Goal: Information Seeking & Learning: Learn about a topic

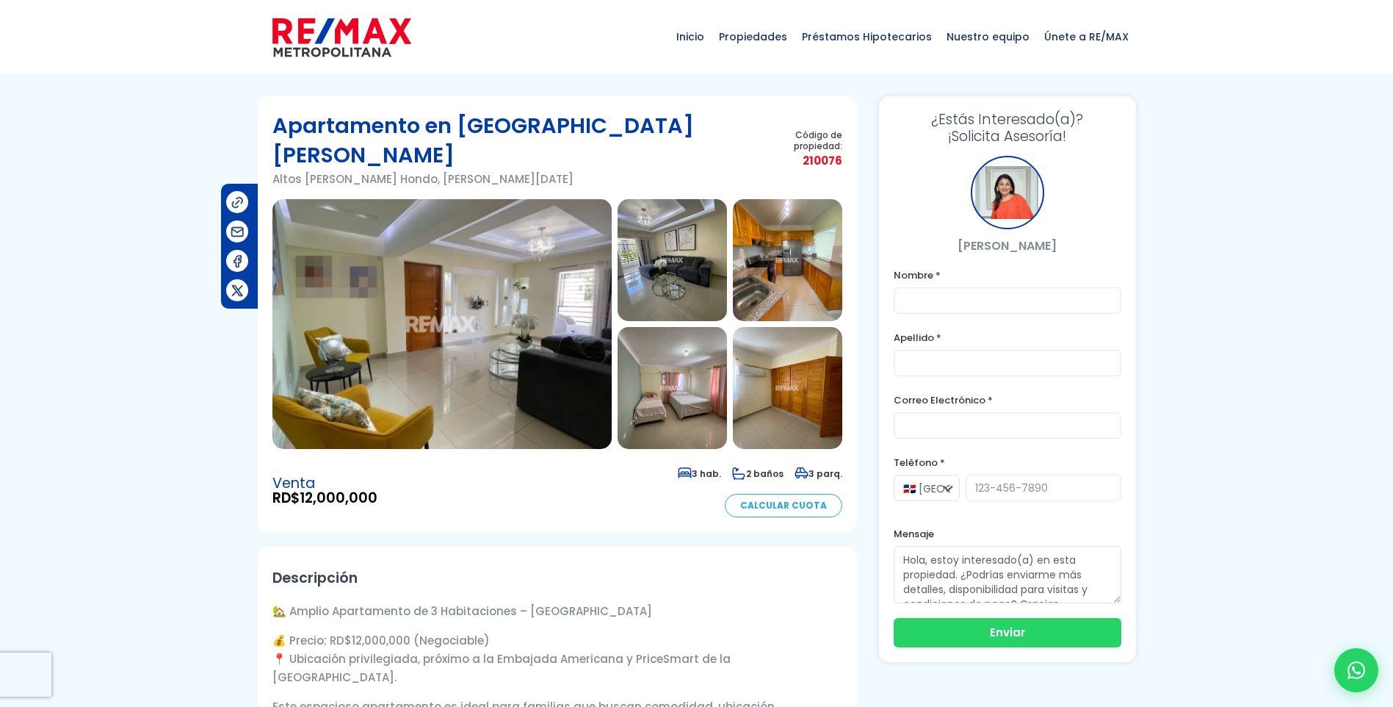
click at [471, 317] on img at bounding box center [441, 324] width 339 height 250
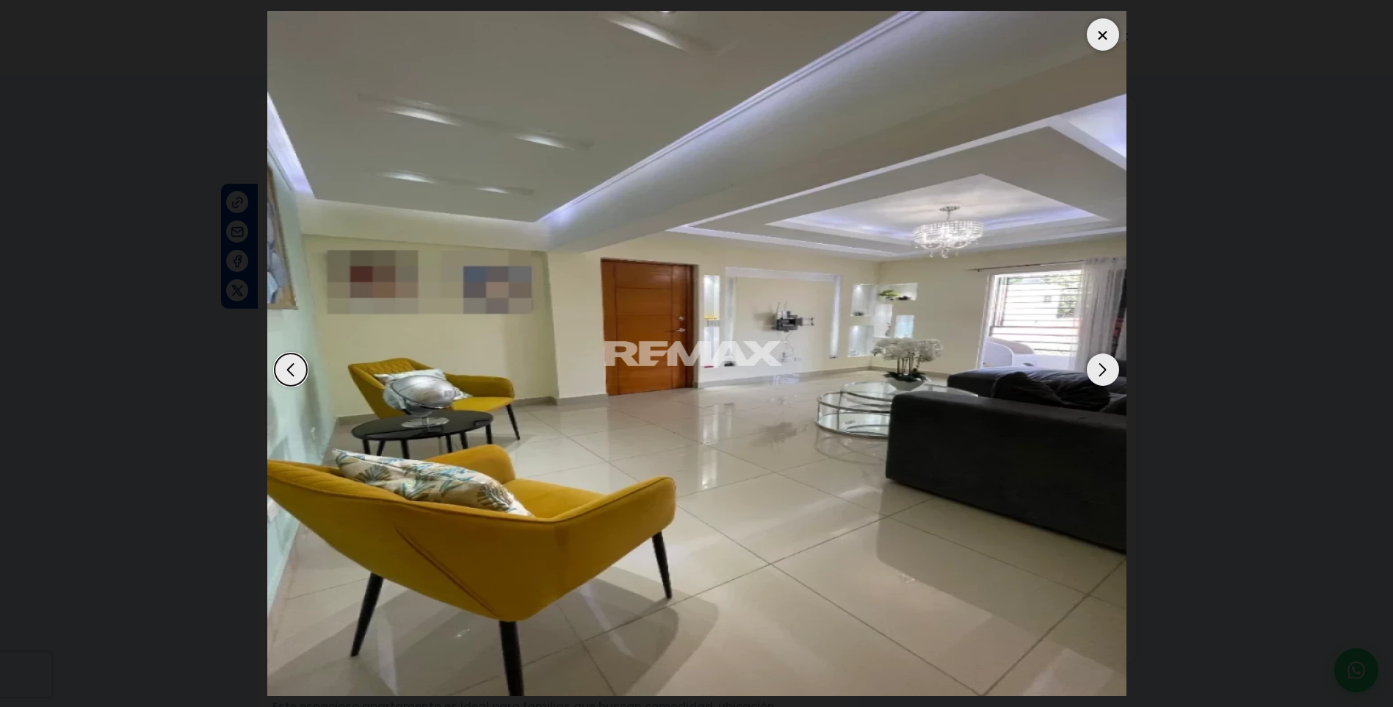
click at [1105, 369] on div "Next slide" at bounding box center [1103, 369] width 32 height 32
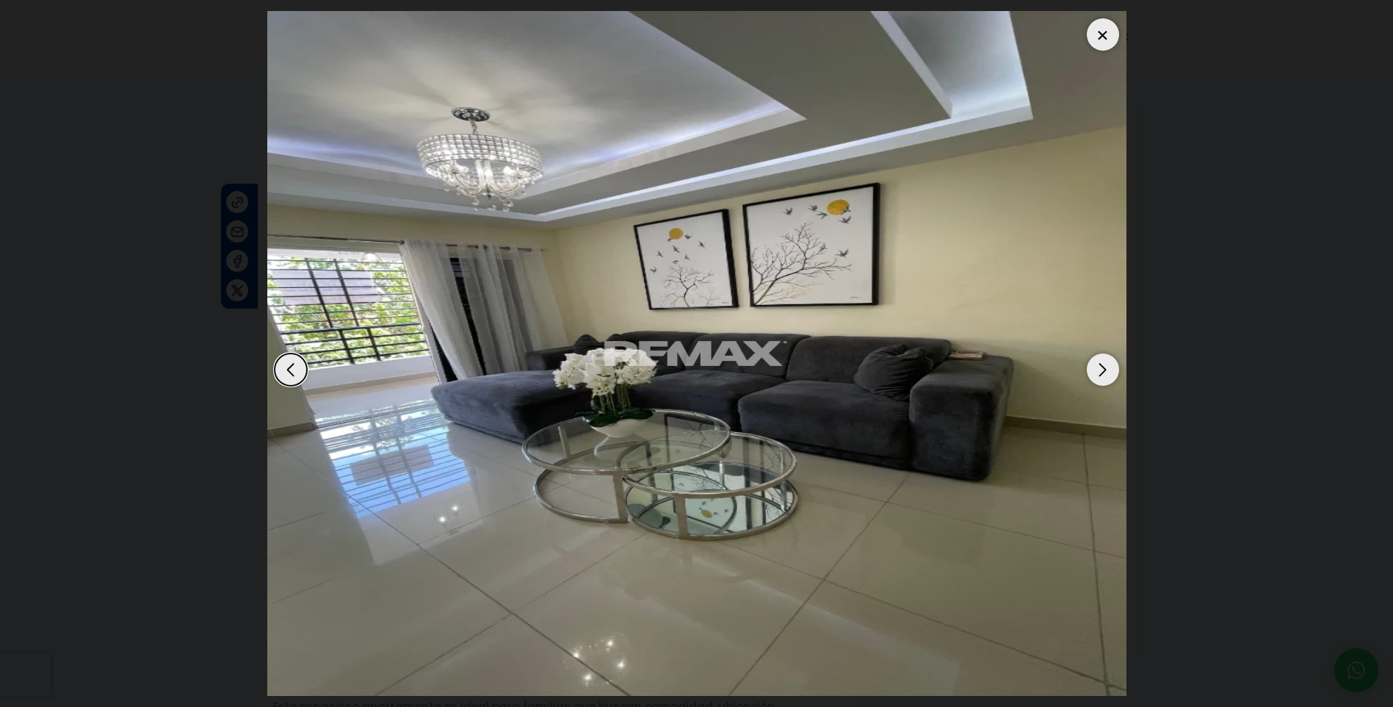
click at [1105, 369] on div "Next slide" at bounding box center [1103, 369] width 32 height 32
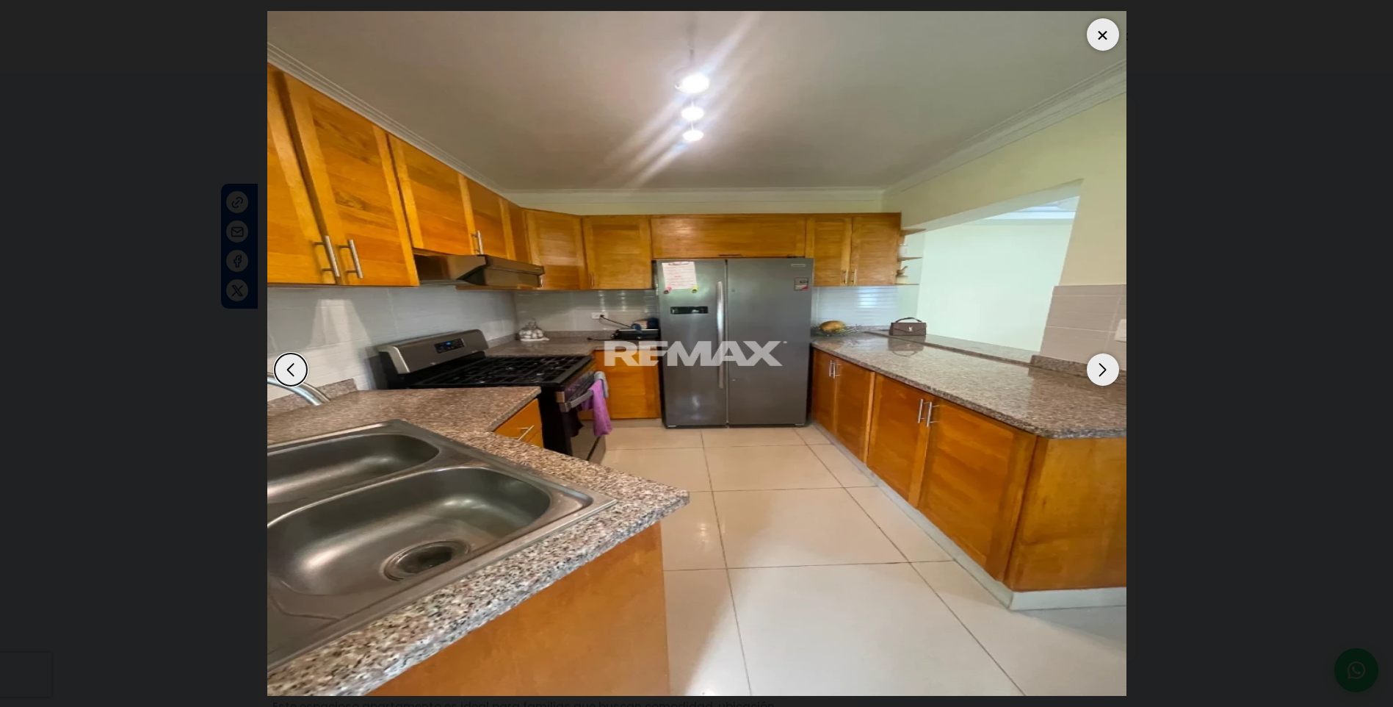
click at [1105, 369] on div "Next slide" at bounding box center [1103, 369] width 32 height 32
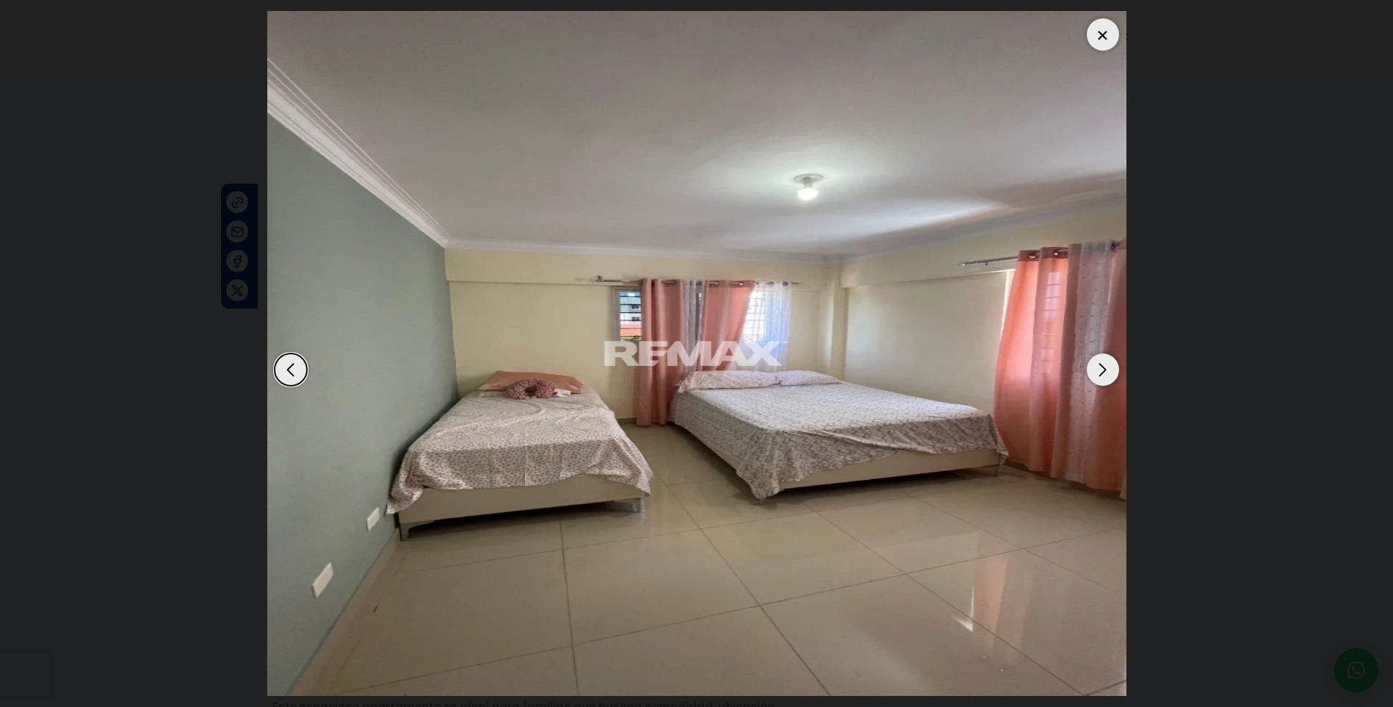
click at [1105, 369] on div "Next slide" at bounding box center [1103, 369] width 32 height 32
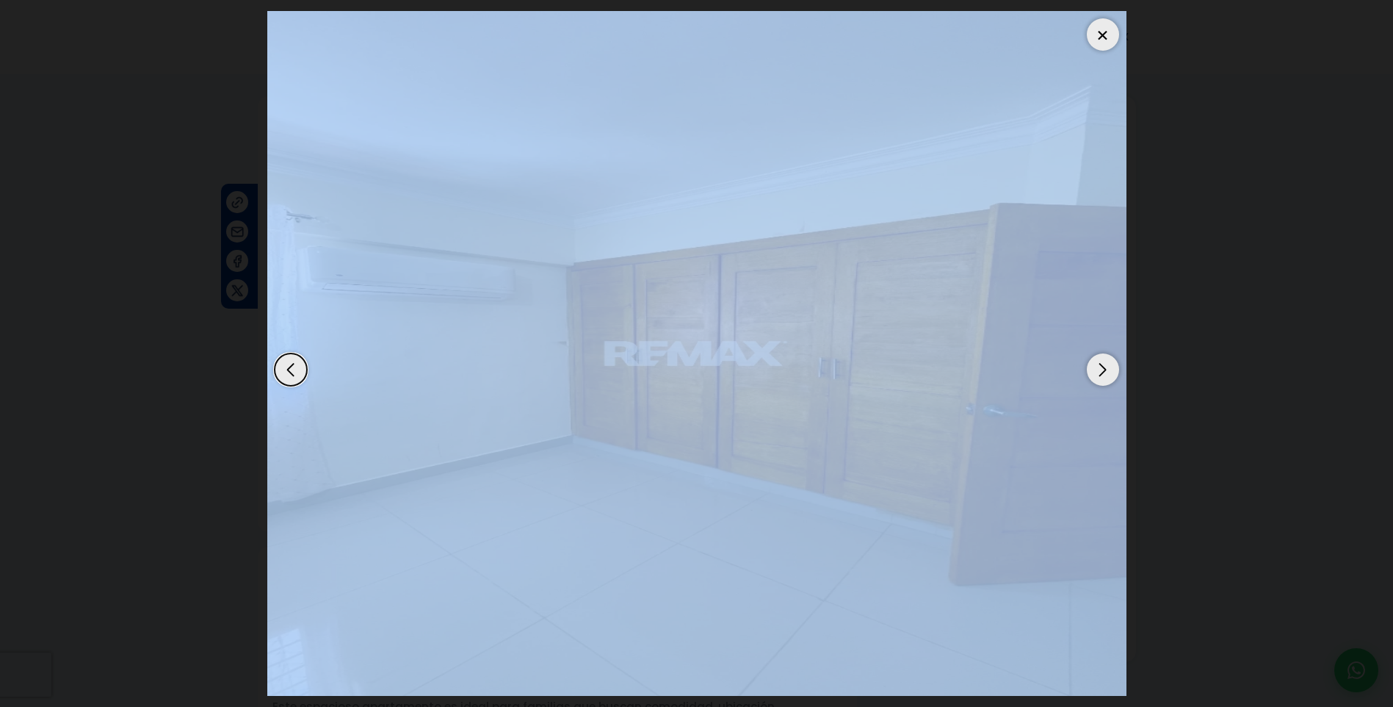
click at [1105, 369] on div "Next slide" at bounding box center [1103, 369] width 32 height 32
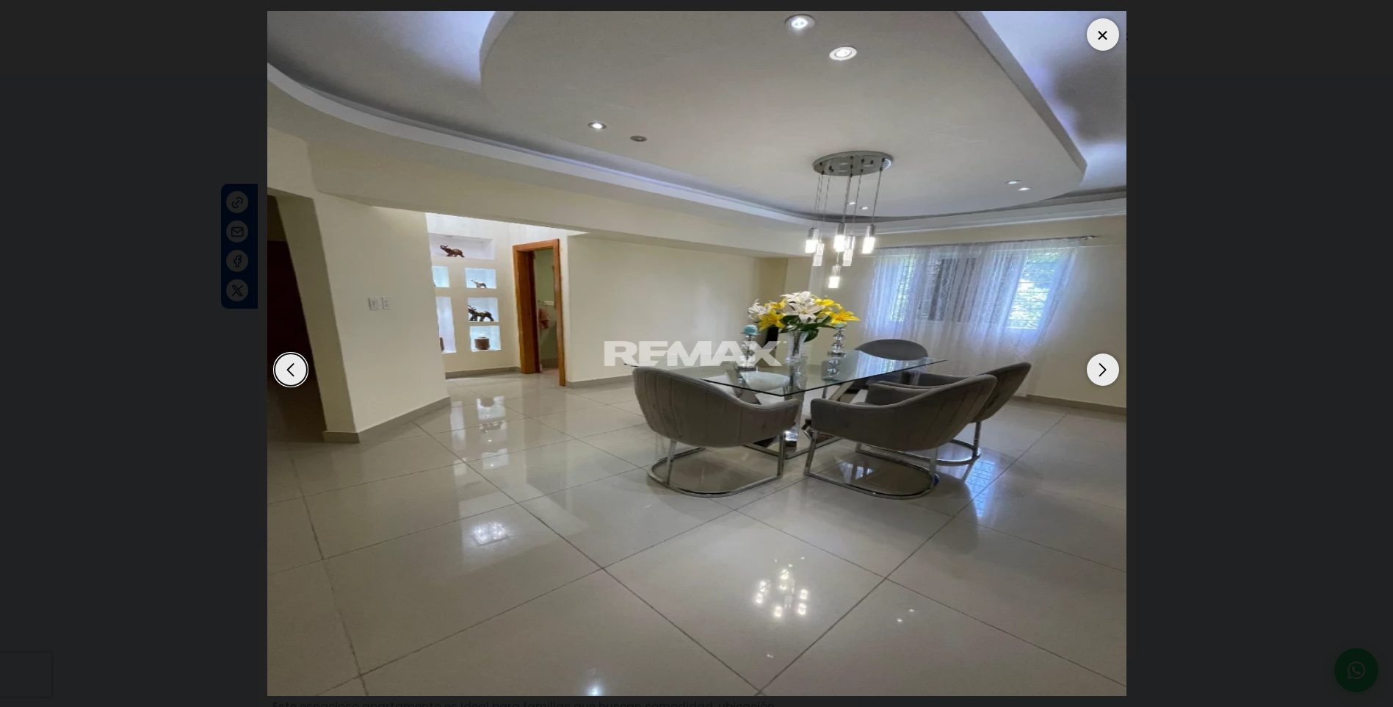
click at [1105, 369] on div "Next slide" at bounding box center [1103, 369] width 32 height 32
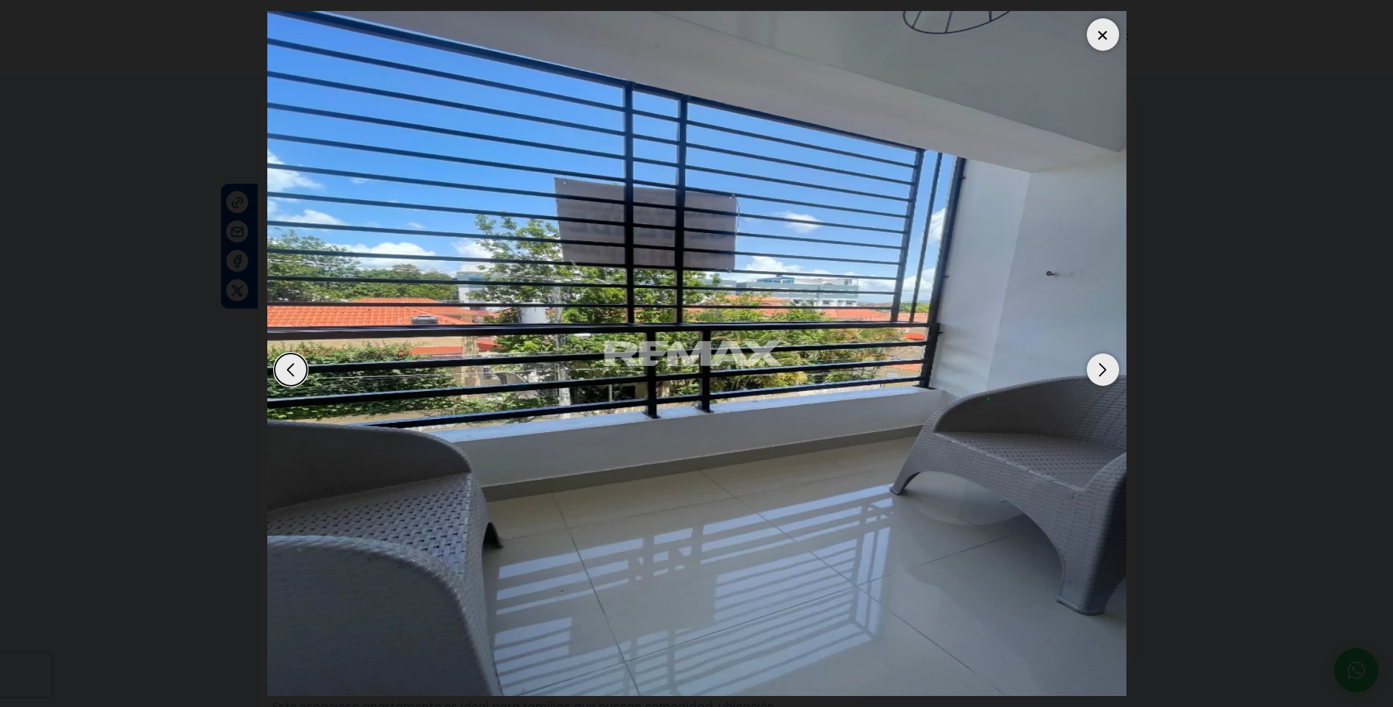
click at [256, 195] on dialog at bounding box center [696, 353] width 881 height 707
click at [701, 287] on img "7 / 11" at bounding box center [696, 353] width 859 height 685
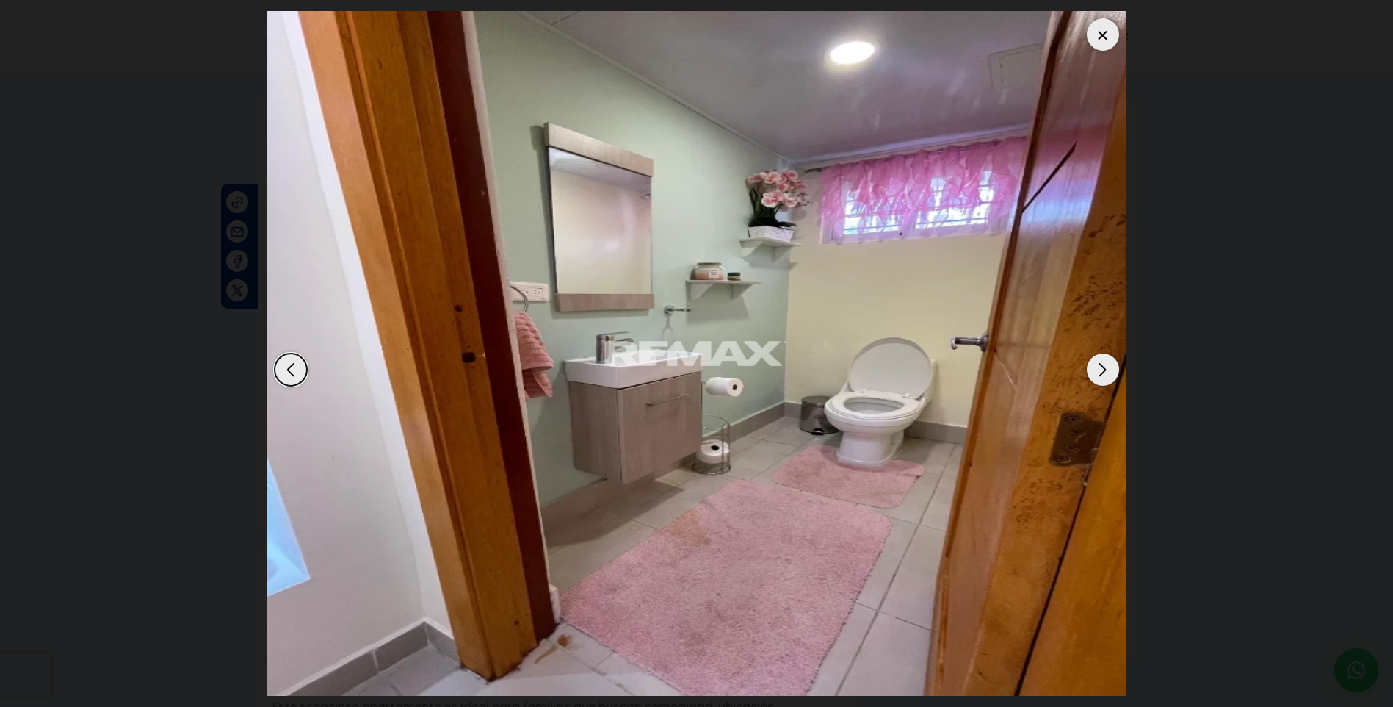
click at [1105, 37] on div at bounding box center [1103, 34] width 32 height 32
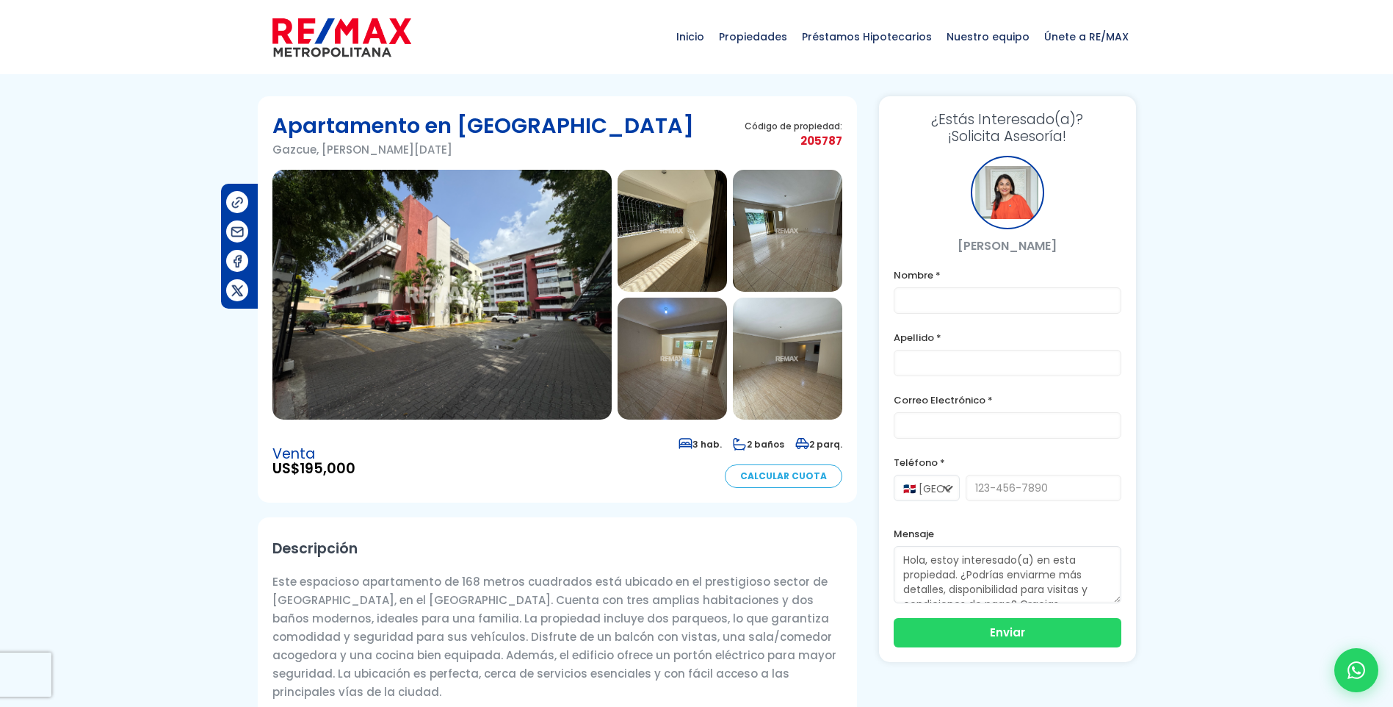
click at [447, 267] on img at bounding box center [441, 295] width 339 height 250
click at [557, 280] on img at bounding box center [441, 295] width 339 height 250
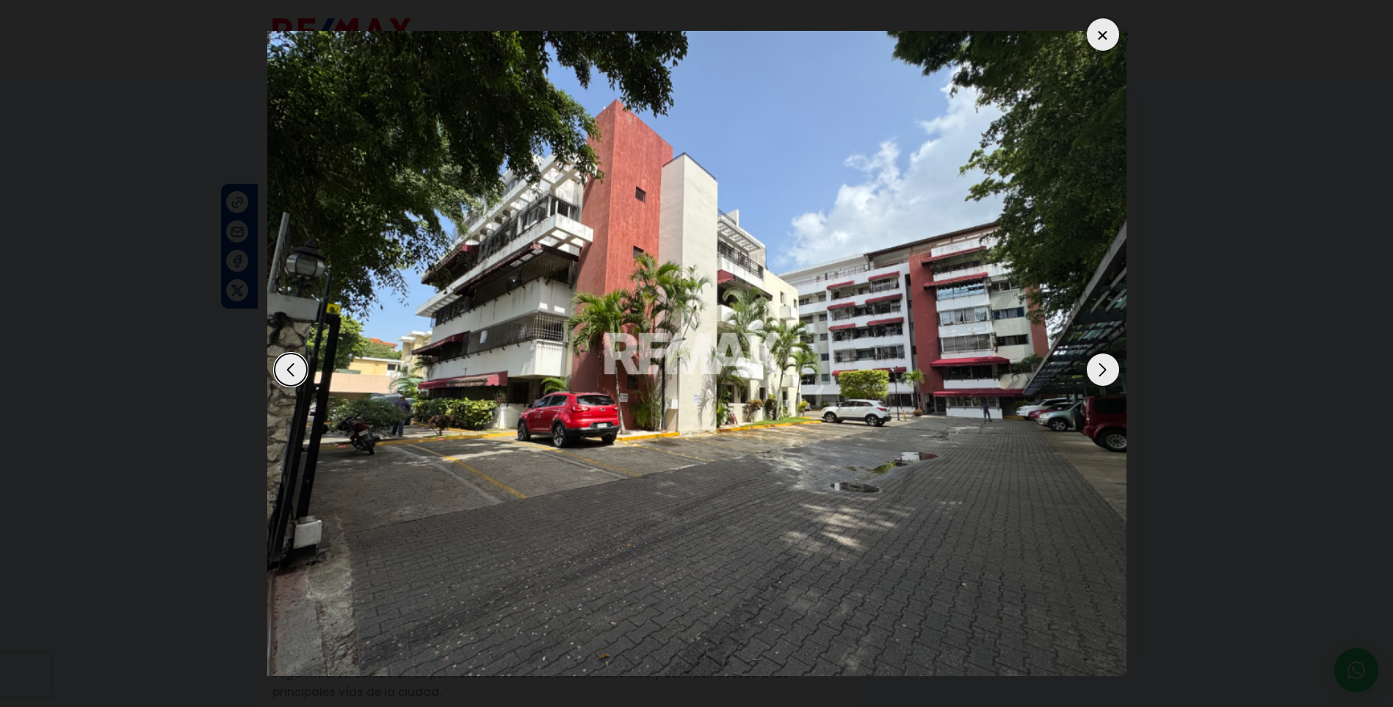
click at [1102, 373] on div "Next slide" at bounding box center [1103, 369] width 32 height 32
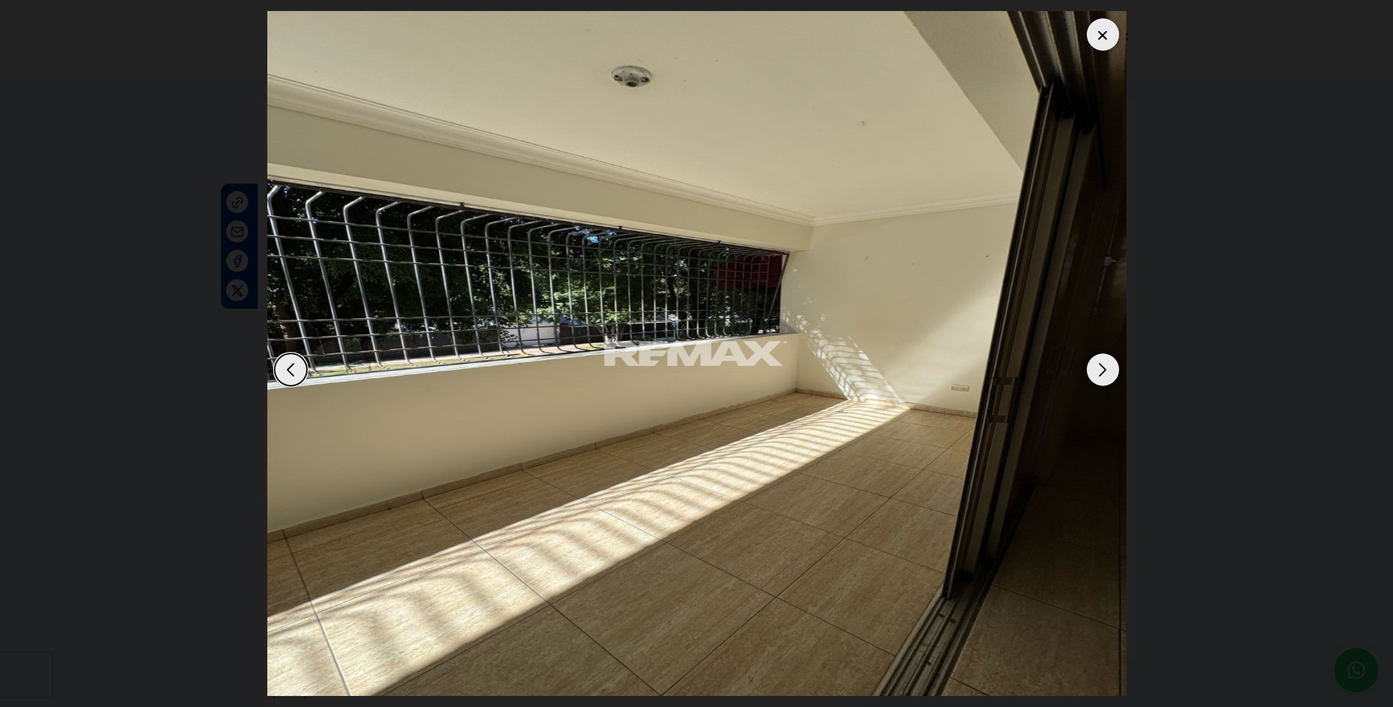
click at [1102, 373] on div "Next slide" at bounding box center [1103, 369] width 32 height 32
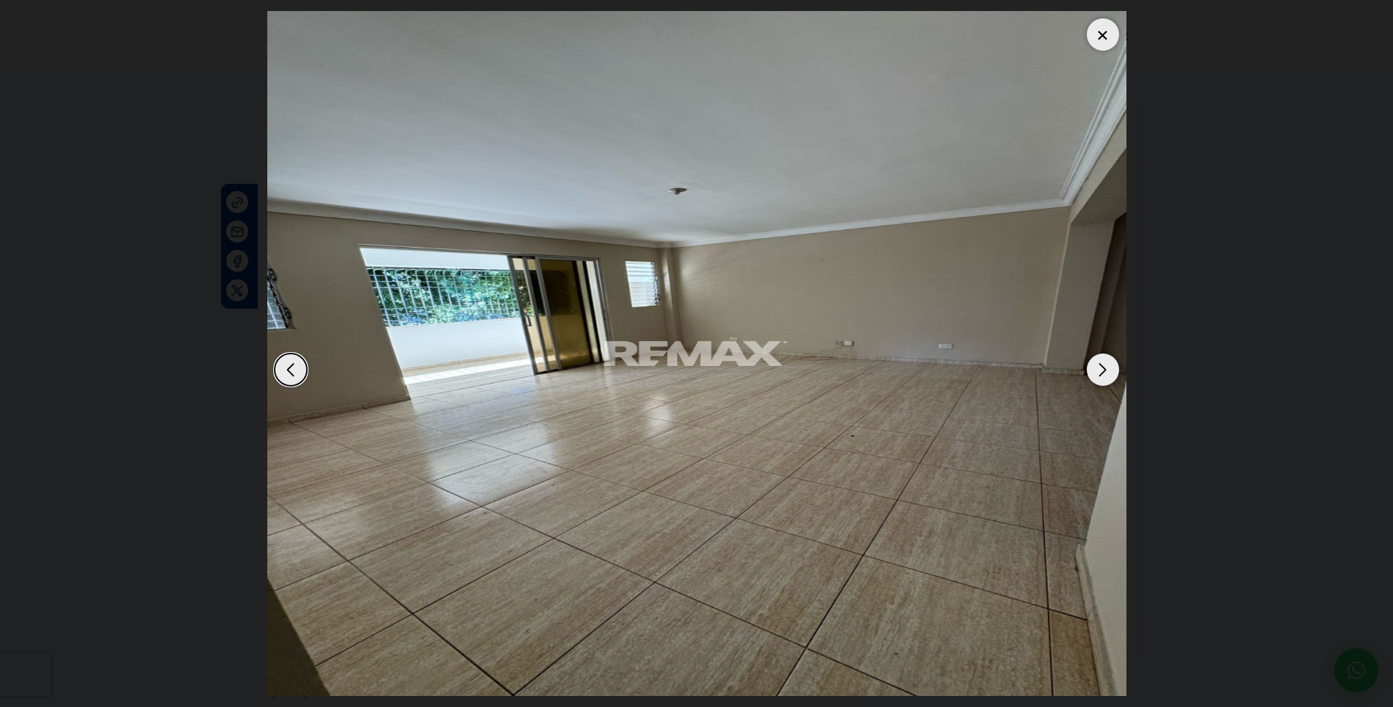
click at [1102, 375] on div "Next slide" at bounding box center [1103, 369] width 32 height 32
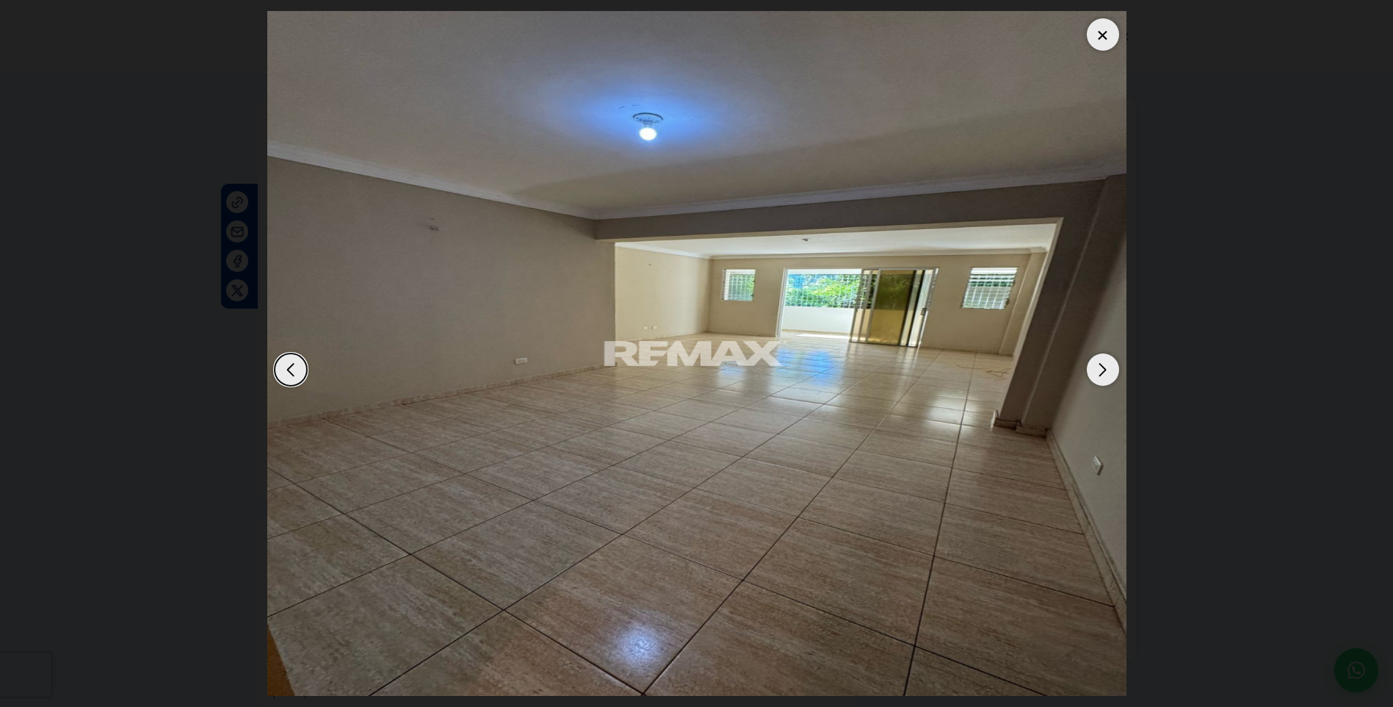
click at [1102, 375] on div "Next slide" at bounding box center [1103, 369] width 32 height 32
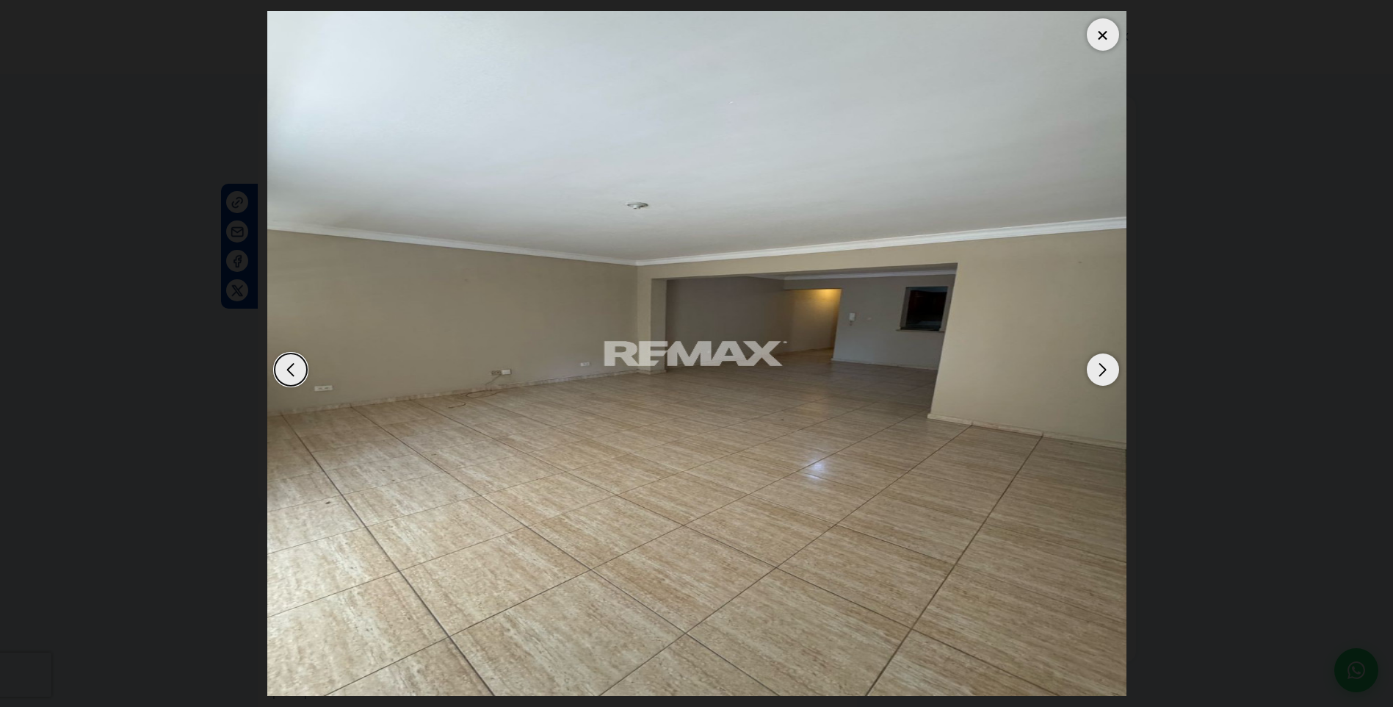
click at [1102, 375] on div "Next slide" at bounding box center [1103, 369] width 32 height 32
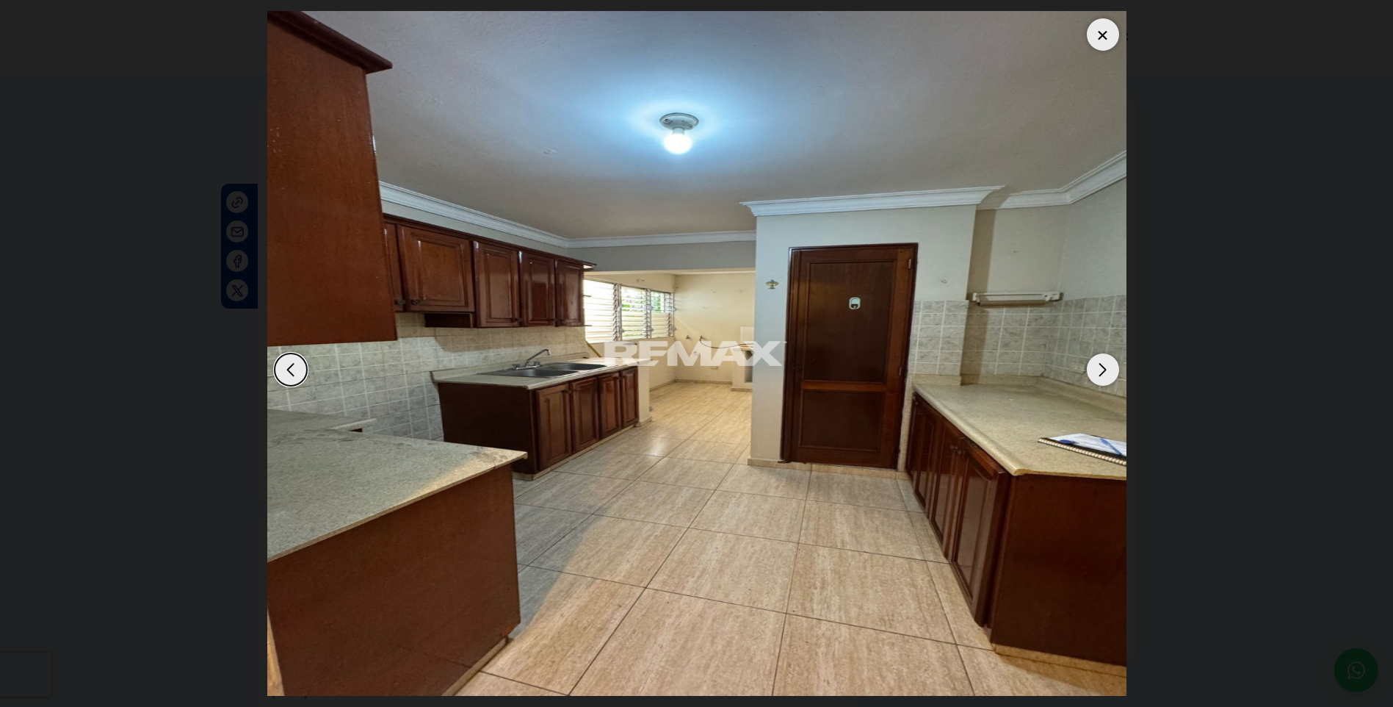
click at [1102, 378] on div "Next slide" at bounding box center [1103, 369] width 32 height 32
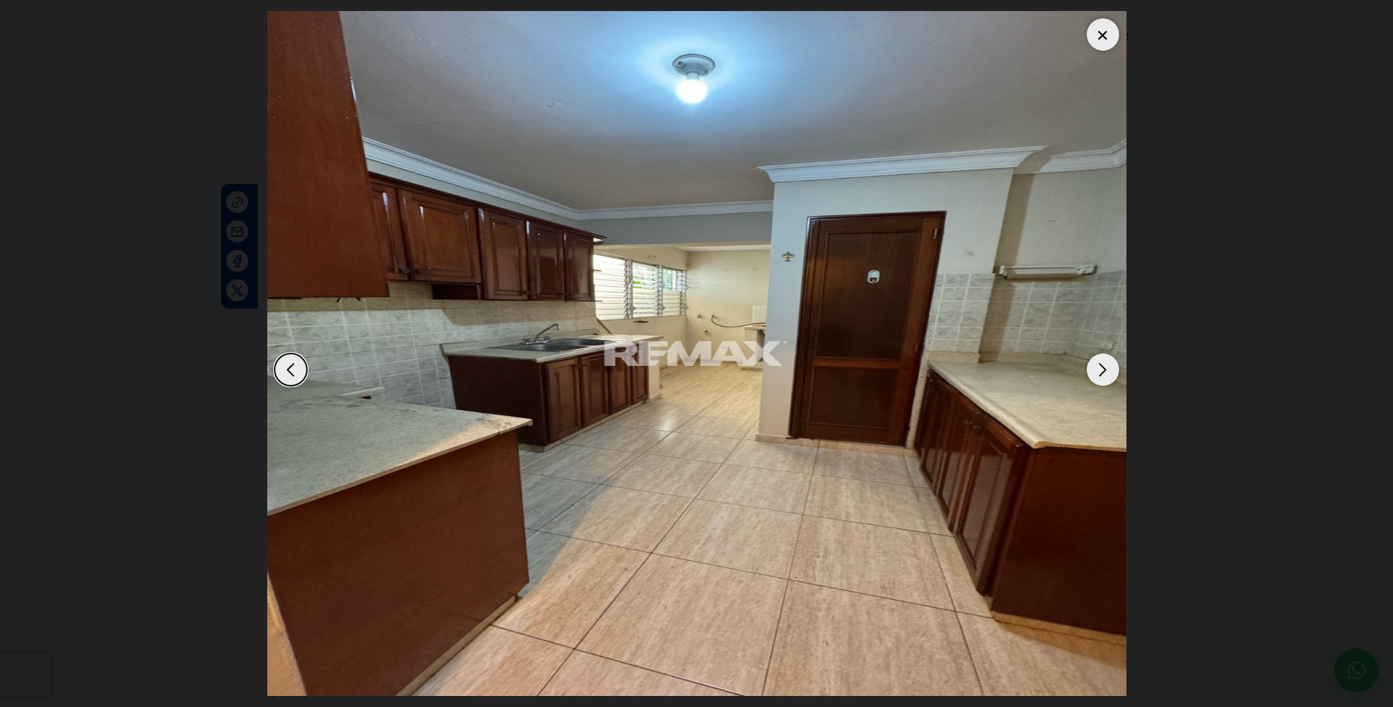
click at [1102, 378] on div "Next slide" at bounding box center [1103, 369] width 32 height 32
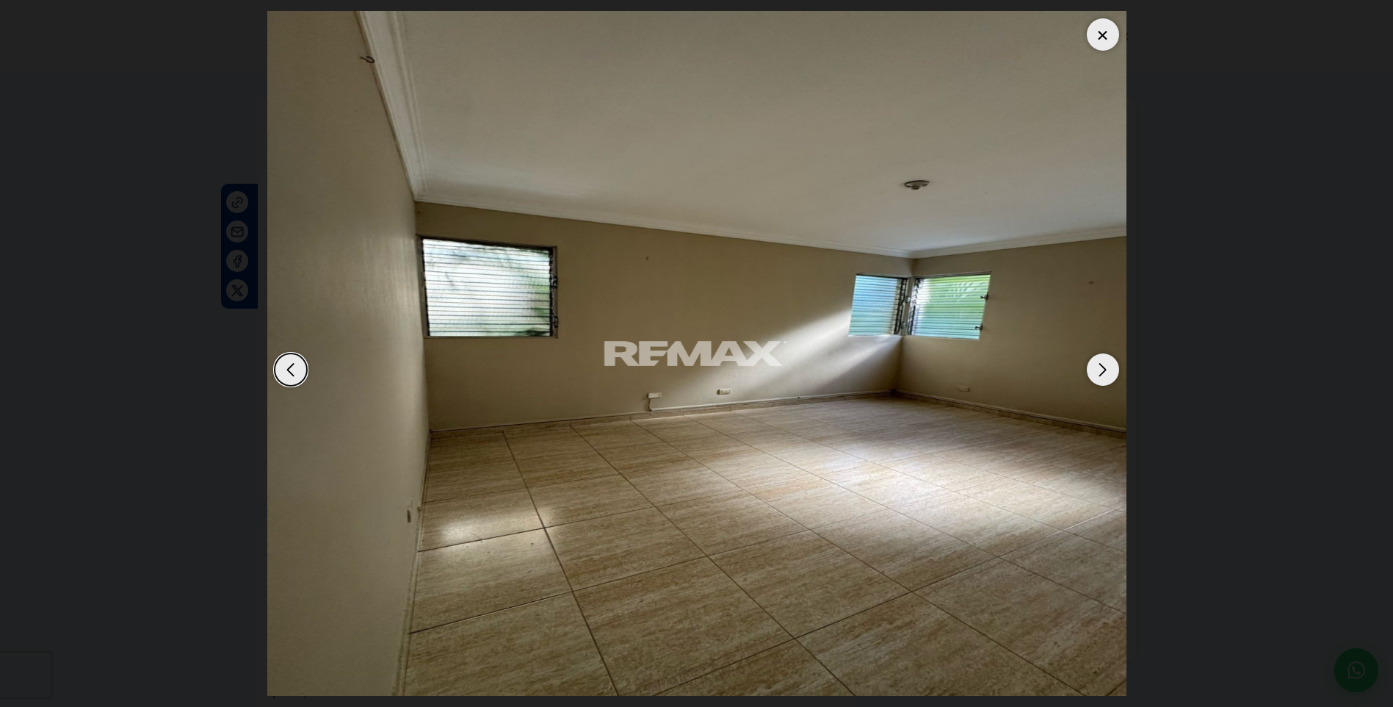
click at [1102, 378] on div "Next slide" at bounding box center [1103, 369] width 32 height 32
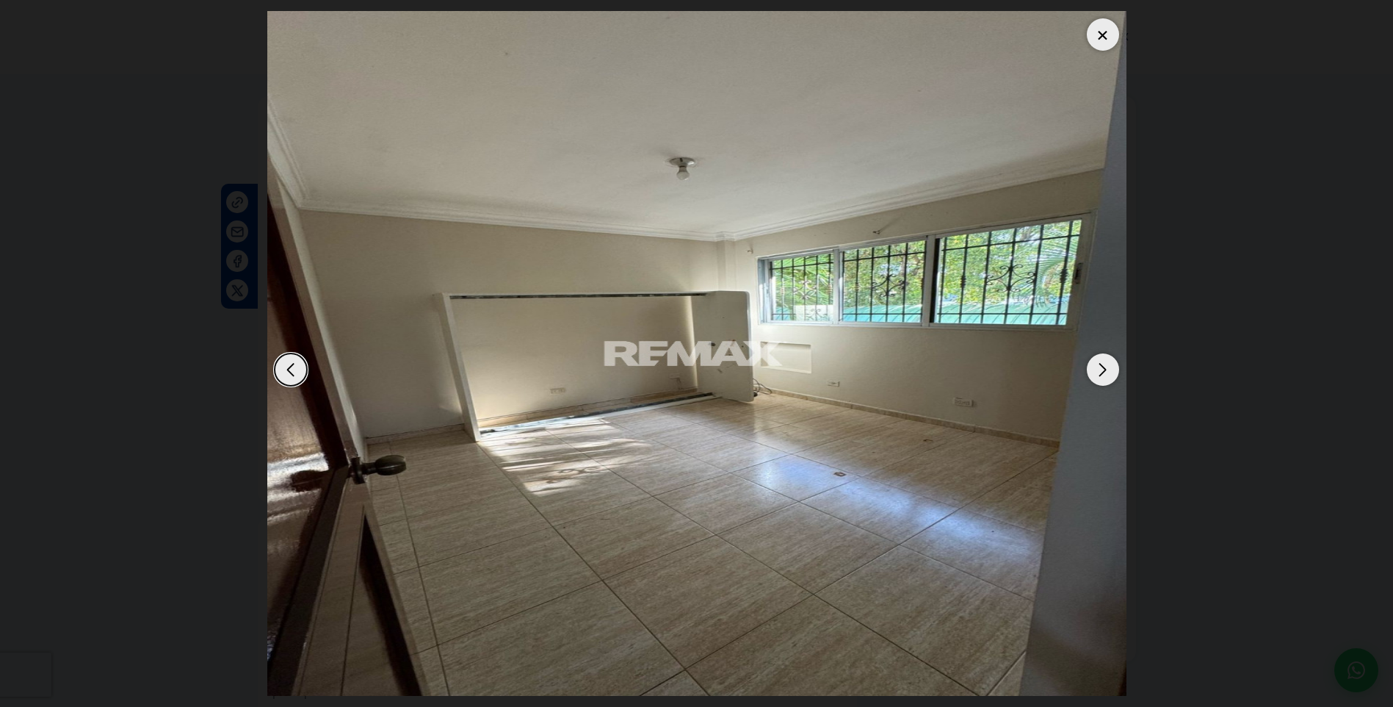
click at [1102, 378] on div "Next slide" at bounding box center [1103, 369] width 32 height 32
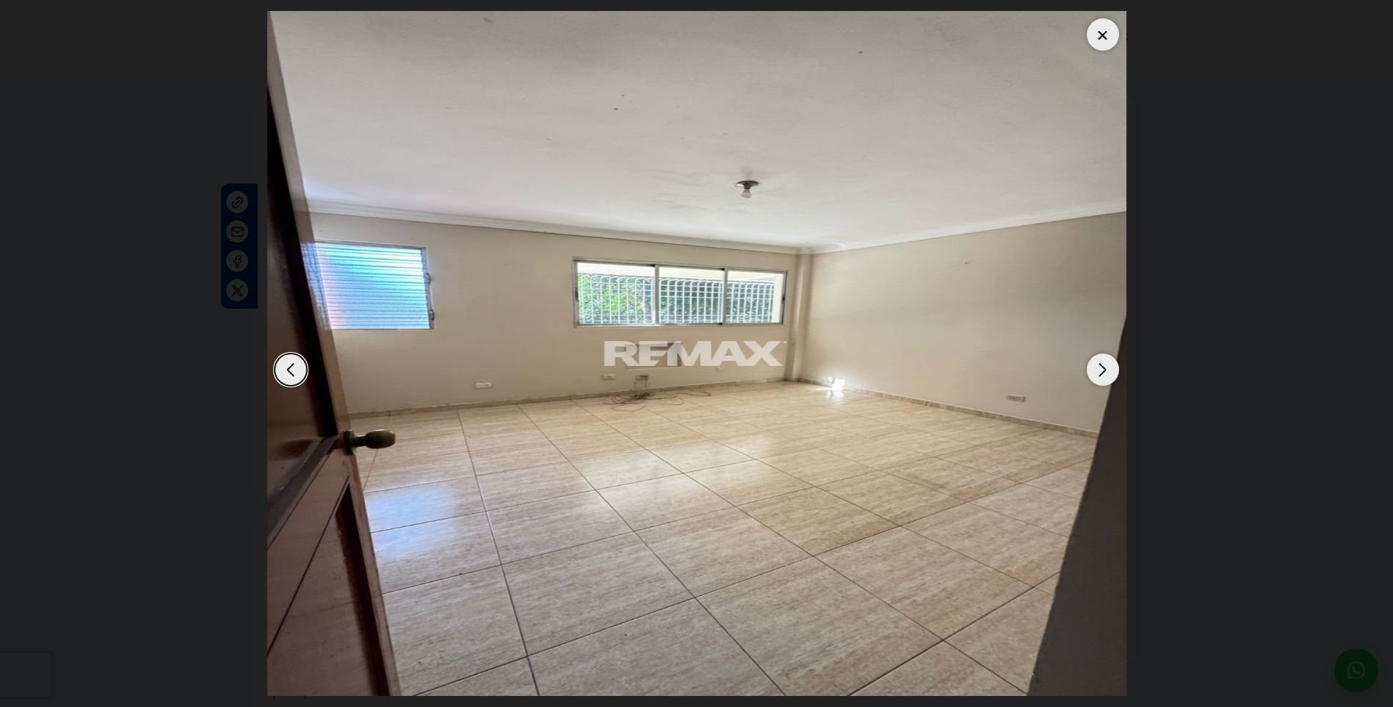
click at [1102, 378] on div "Next slide" at bounding box center [1103, 369] width 32 height 32
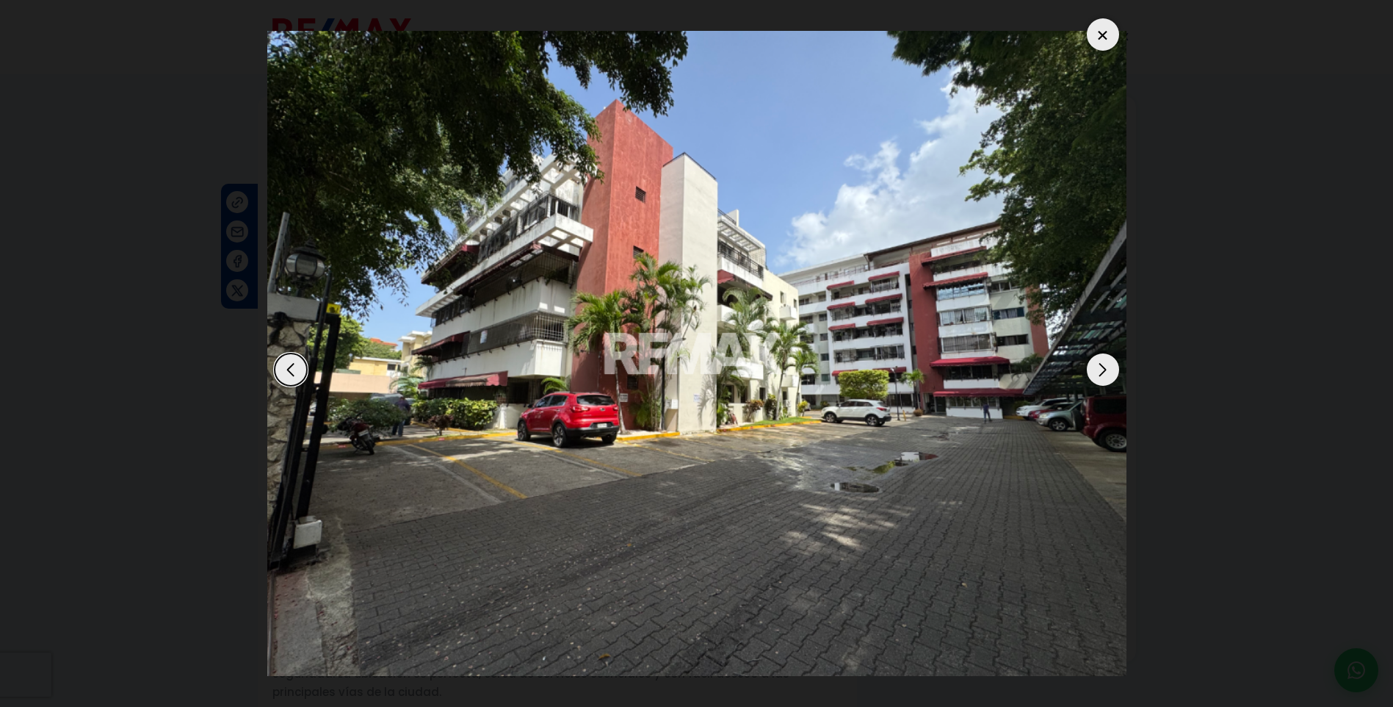
click at [1111, 36] on div at bounding box center [1103, 34] width 32 height 32
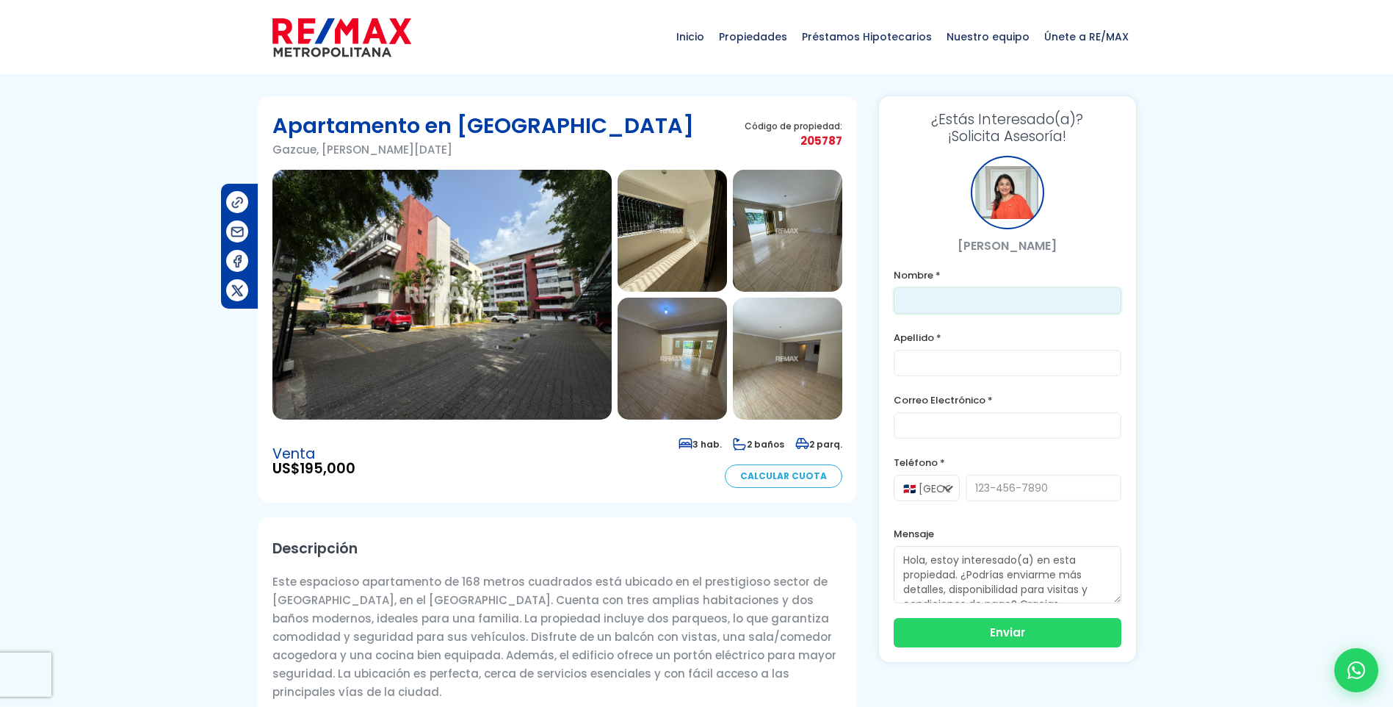
click at [941, 298] on input "text" at bounding box center [1008, 300] width 228 height 26
click at [417, 489] on section "Apartamento en Gazcue Gazcue, Santo Domingo De Guzmán Código de propiedad: 2057…" at bounding box center [557, 299] width 599 height 406
drag, startPoint x: 357, startPoint y: 466, endPoint x: 271, endPoint y: 452, distance: 87.2
click at [271, 452] on section "Apartamento en Gazcue Gazcue, Santo Domingo De Guzmán Código de propiedad: 2057…" at bounding box center [557, 299] width 599 height 406
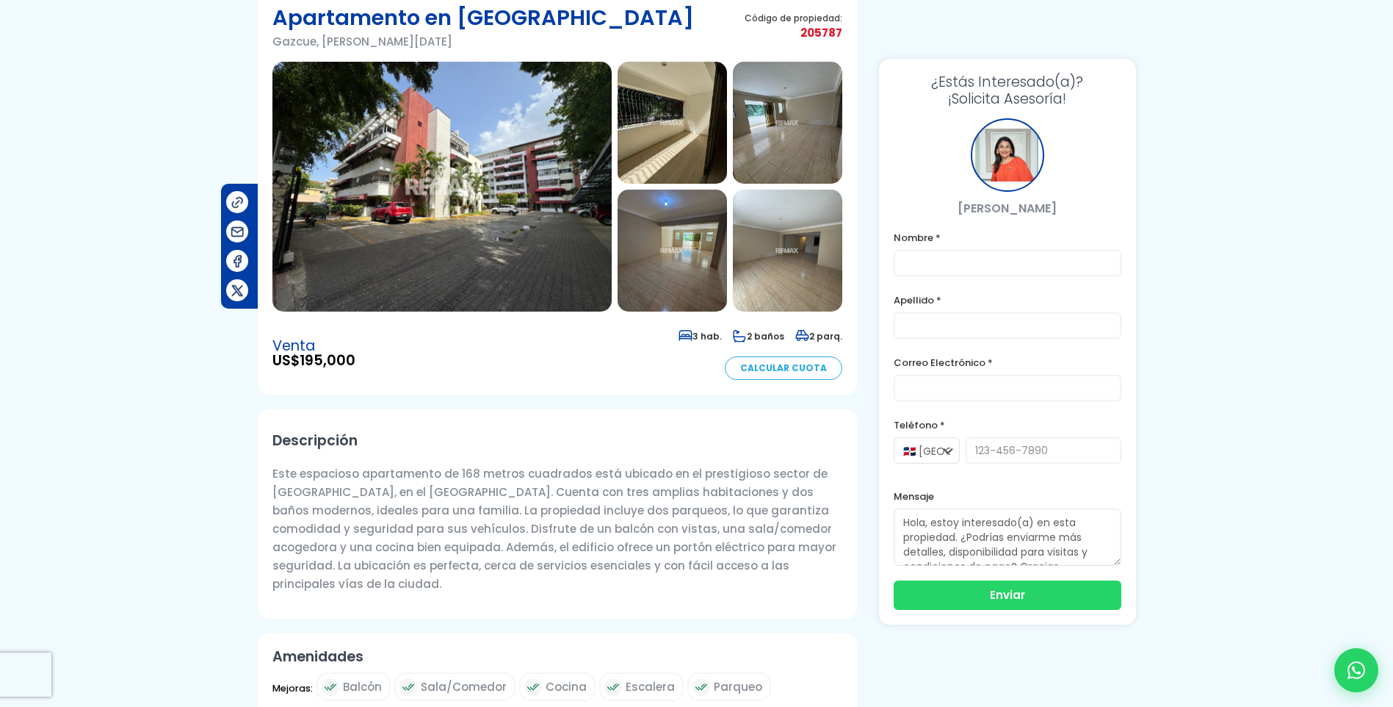
scroll to position [147, 0]
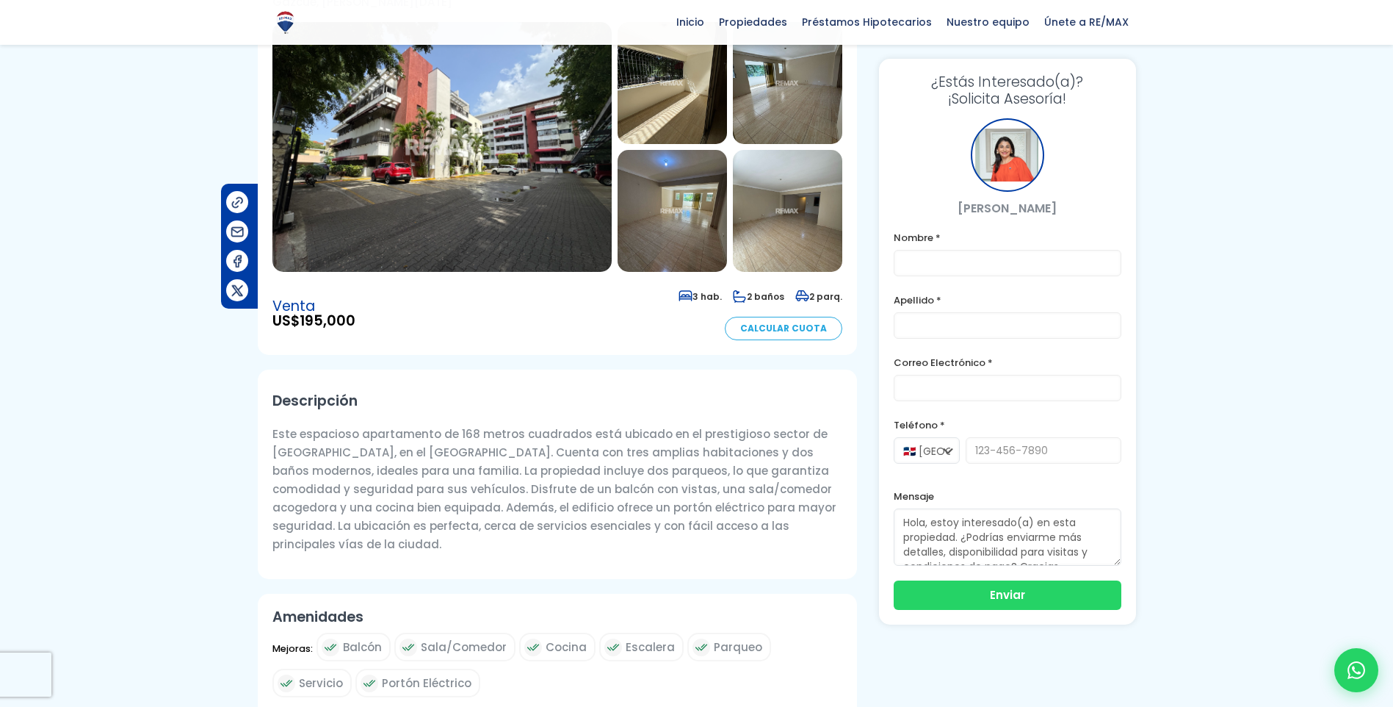
drag, startPoint x: 790, startPoint y: 529, endPoint x: 269, endPoint y: 402, distance: 536.0
click at [269, 402] on div "Descripción Este espacioso apartamento de 168 metros cuadrados está ubicado en …" at bounding box center [557, 473] width 599 height 209
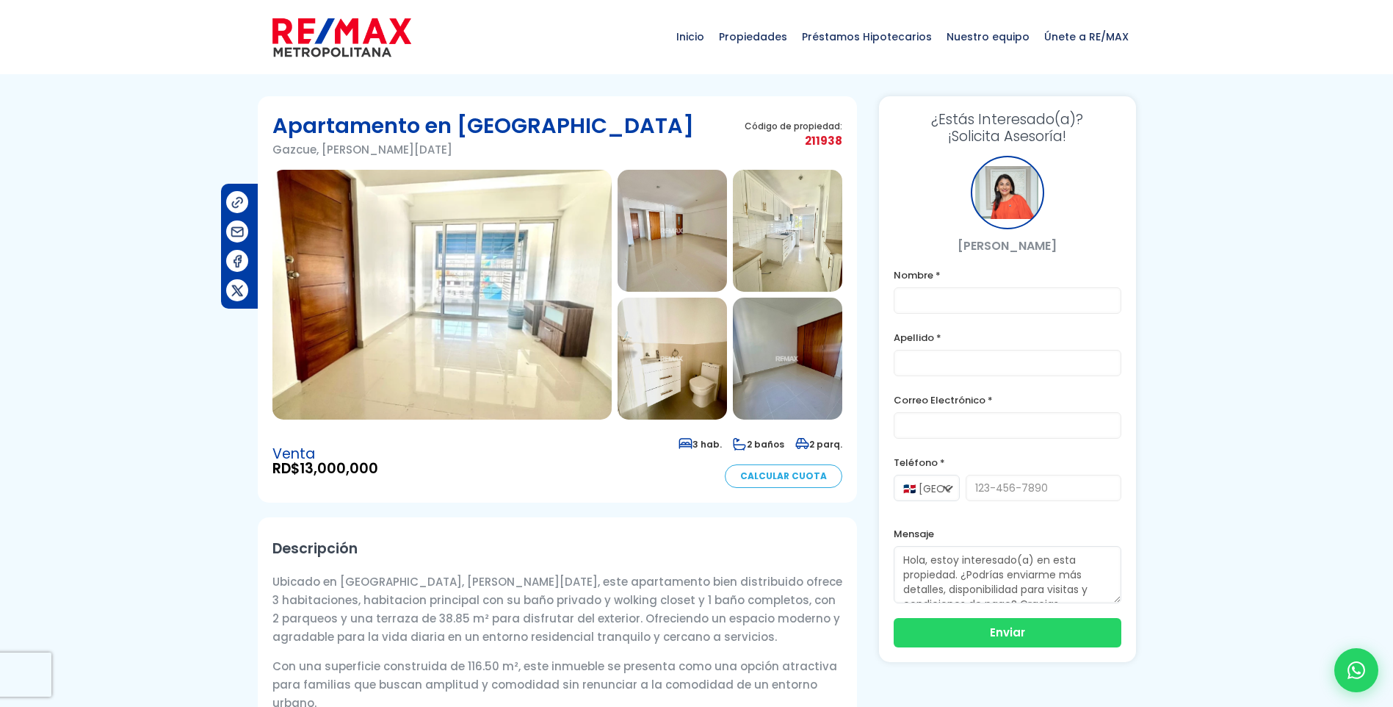
click at [469, 279] on img at bounding box center [441, 295] width 339 height 250
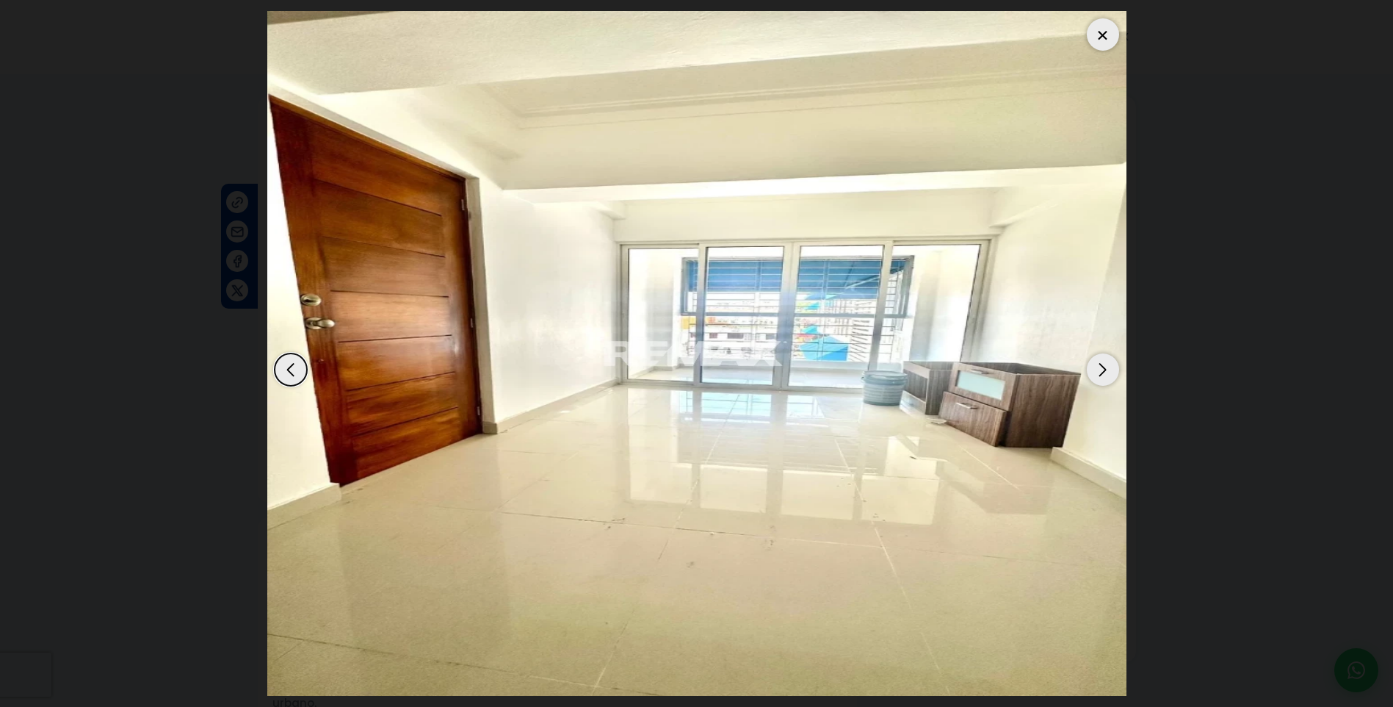
click at [1115, 371] on div "Next slide" at bounding box center [1103, 369] width 32 height 32
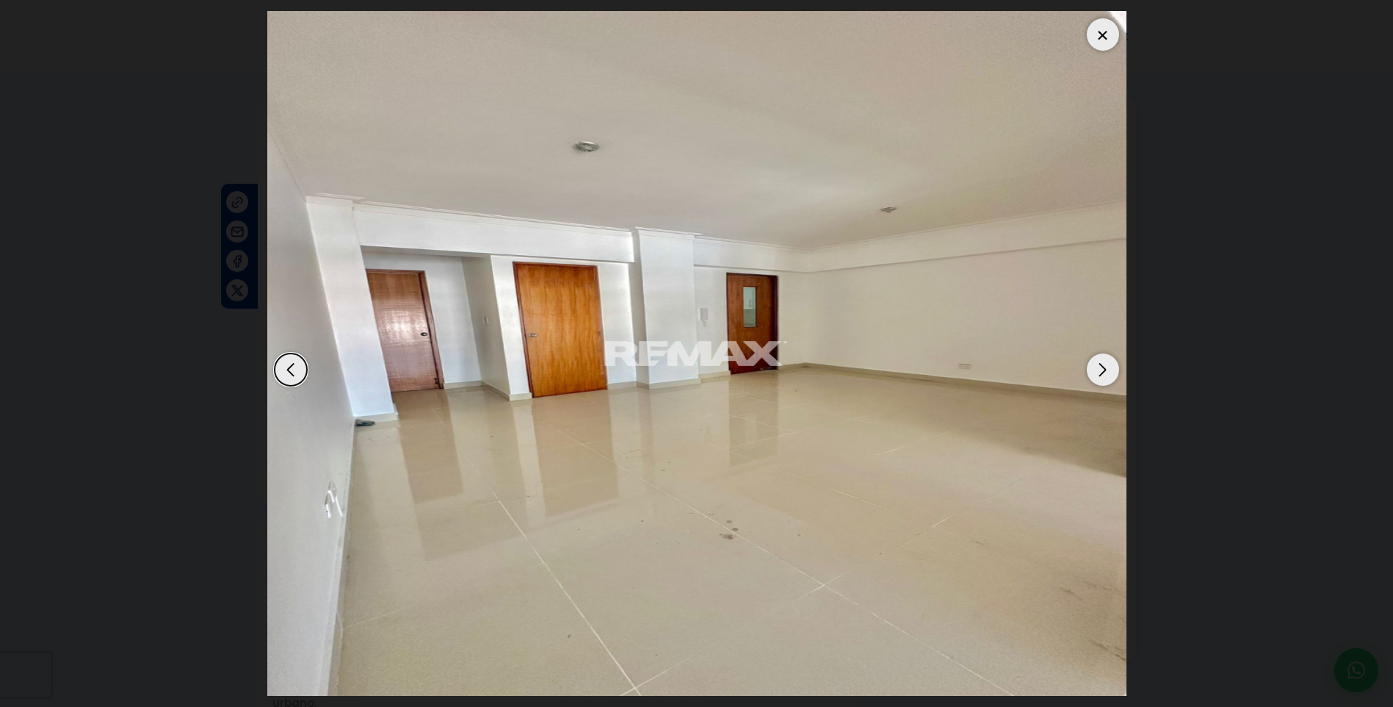
click at [1115, 371] on div "Next slide" at bounding box center [1103, 369] width 32 height 32
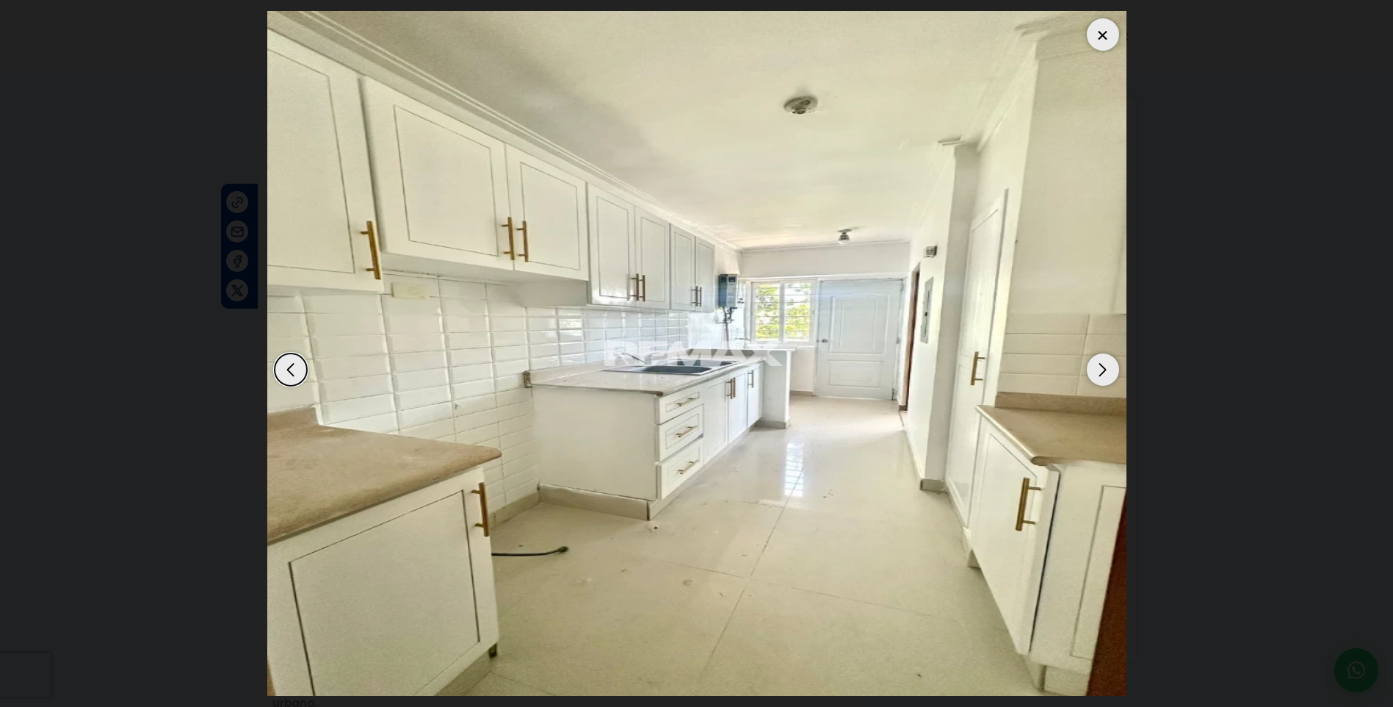
click at [1115, 371] on div "Next slide" at bounding box center [1103, 369] width 32 height 32
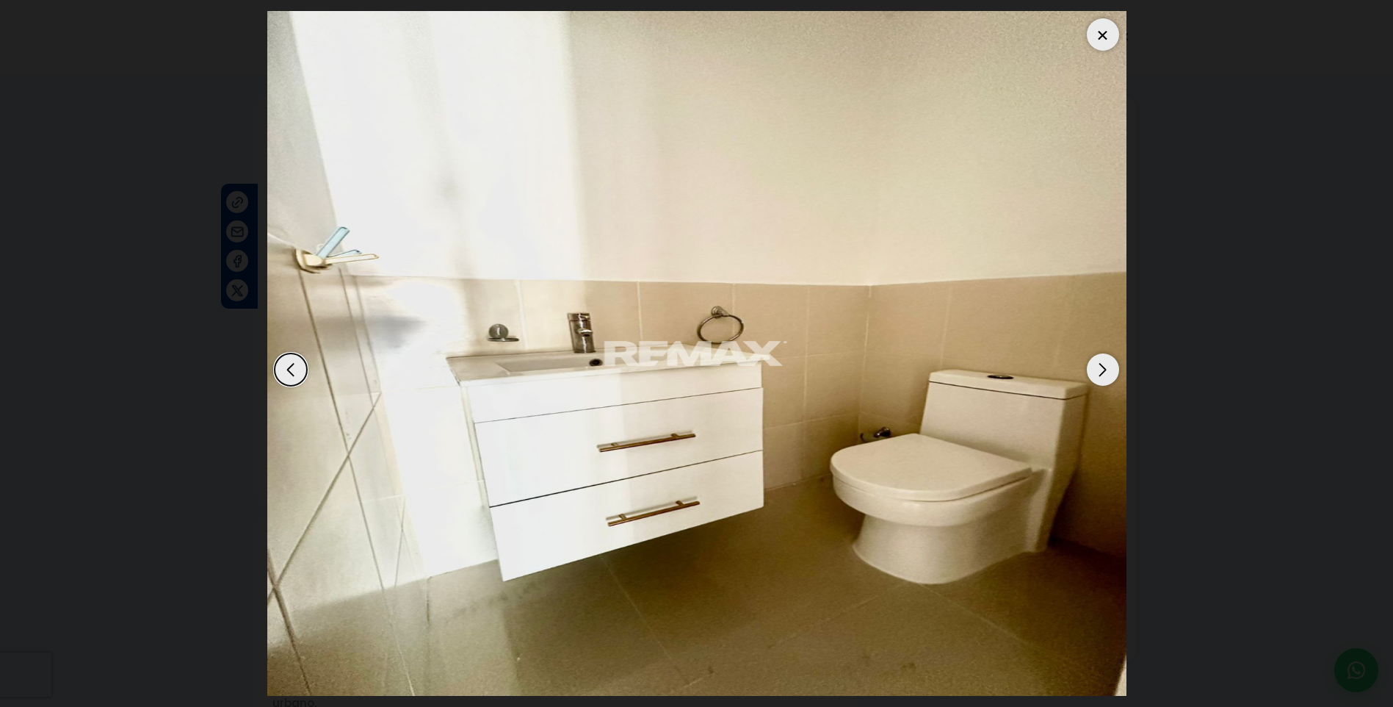
click at [1115, 371] on div "Next slide" at bounding box center [1103, 369] width 32 height 32
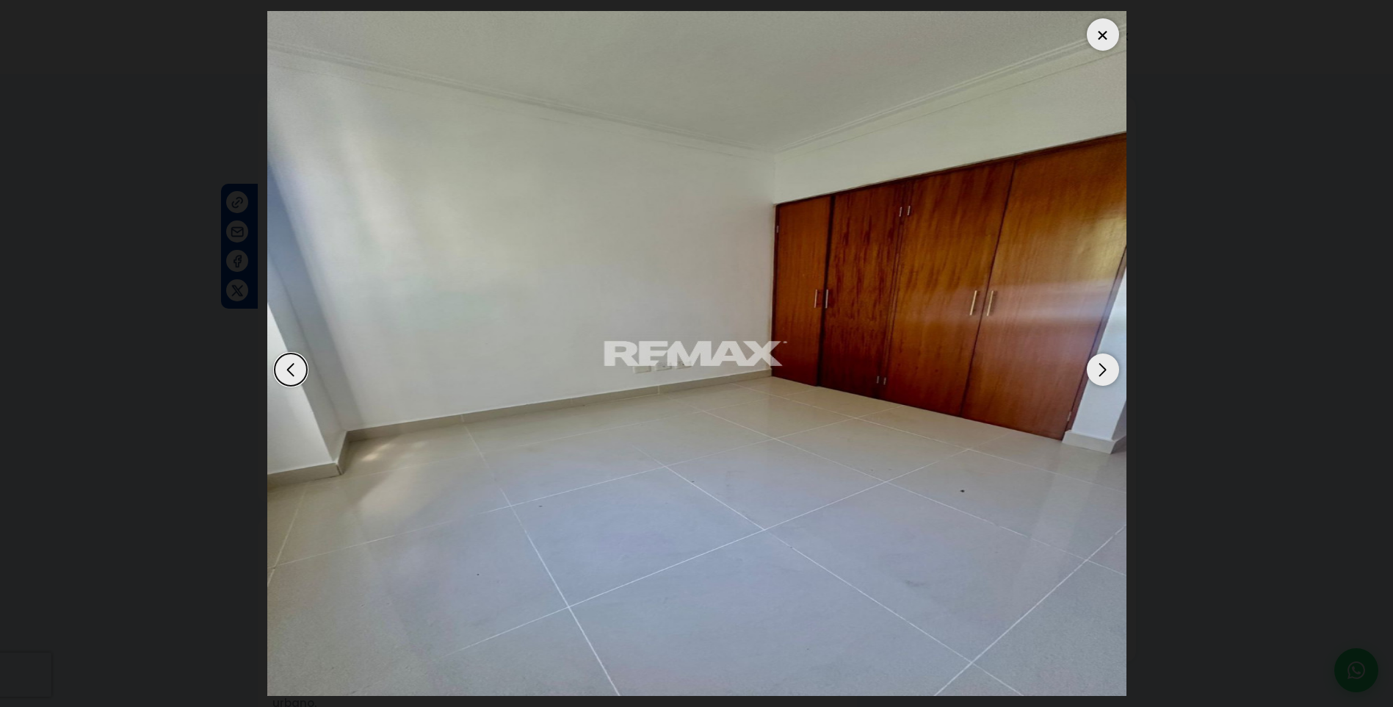
click at [1115, 371] on div "Next slide" at bounding box center [1103, 369] width 32 height 32
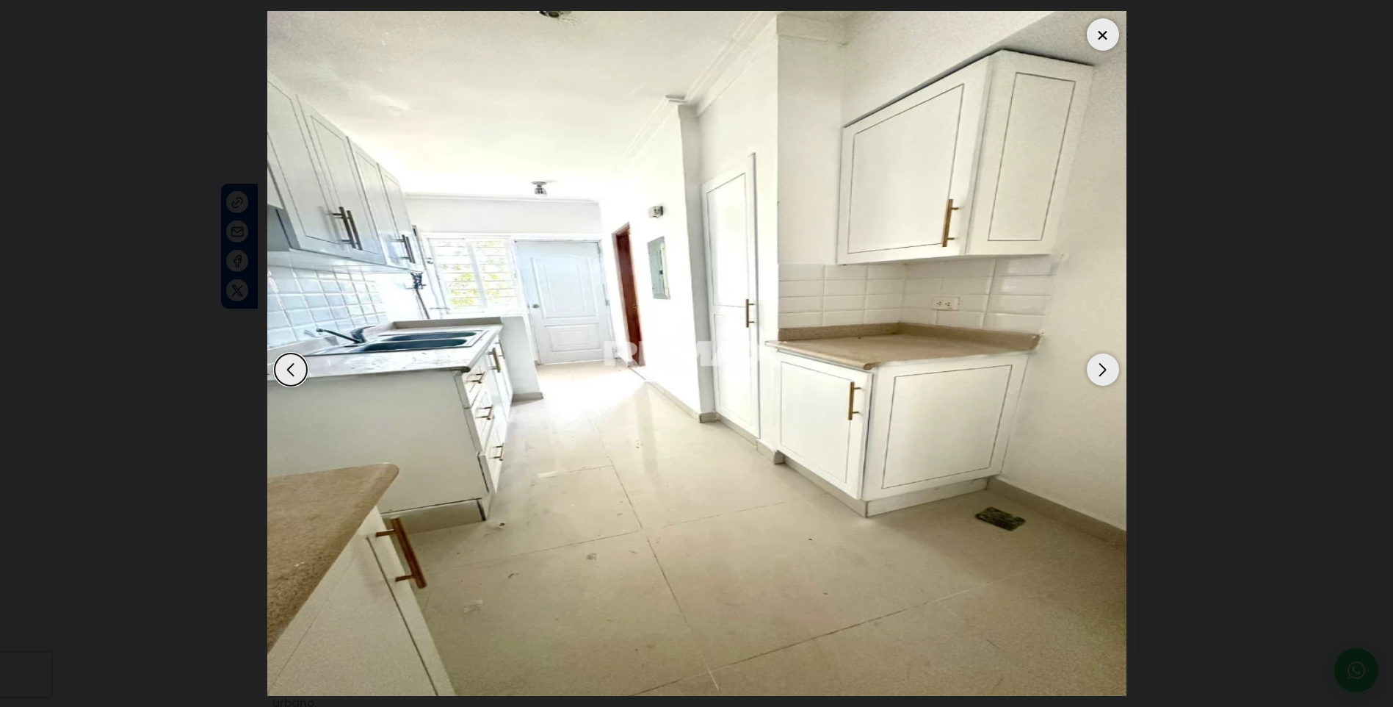
click at [1115, 371] on div "Next slide" at bounding box center [1103, 369] width 32 height 32
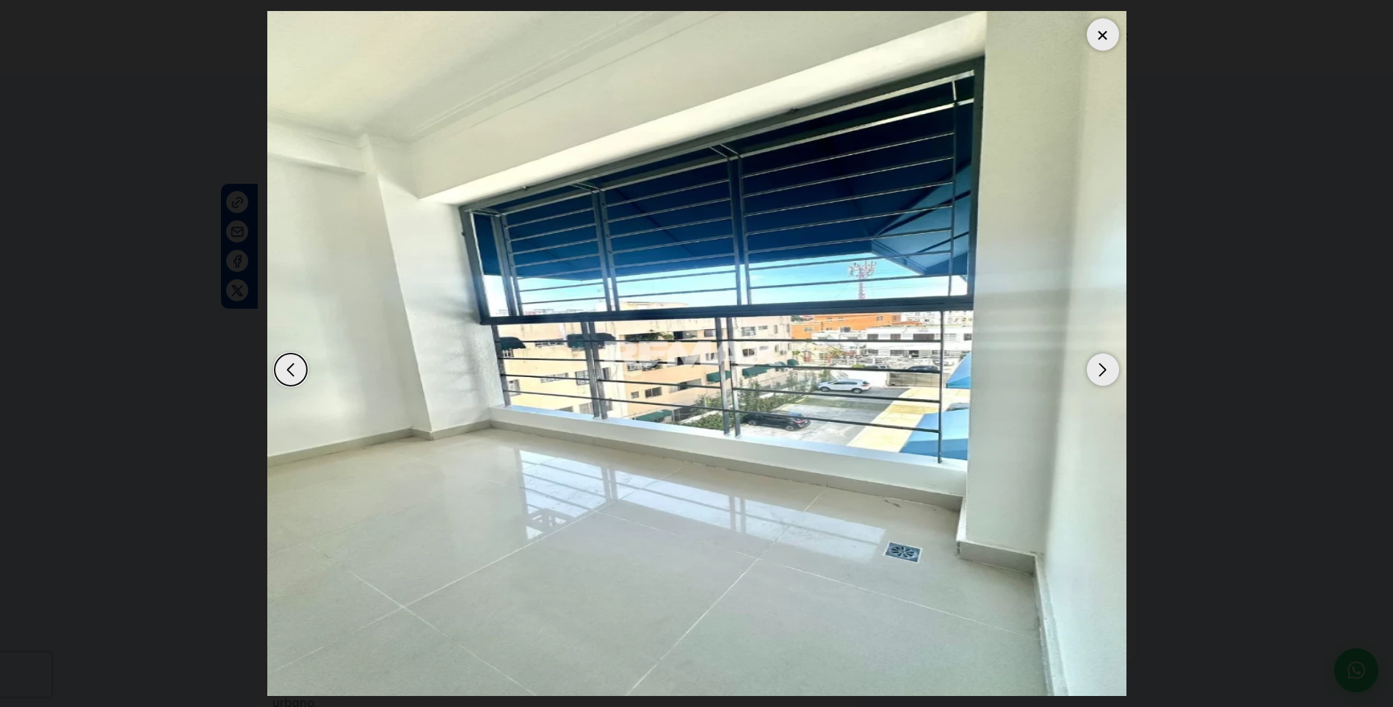
click at [1115, 371] on div "Next slide" at bounding box center [1103, 369] width 32 height 32
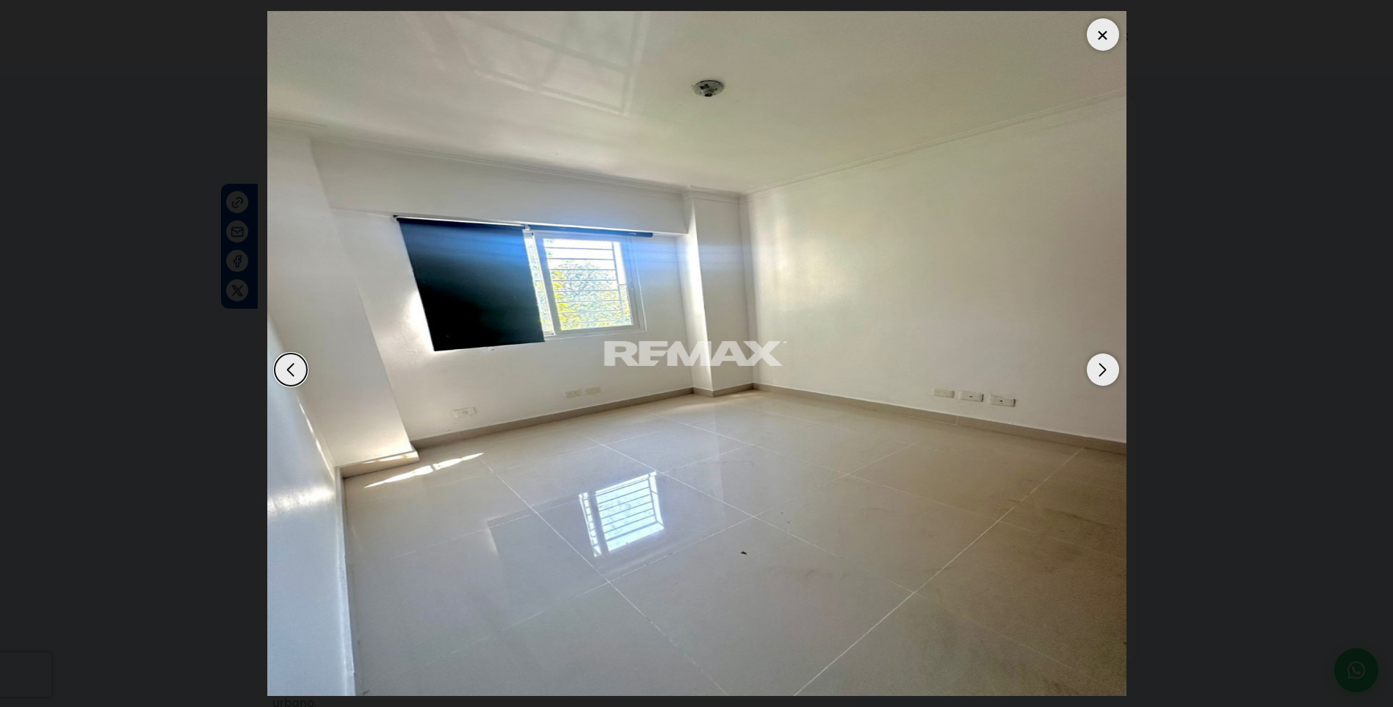
click at [1115, 371] on div "Next slide" at bounding box center [1103, 369] width 32 height 32
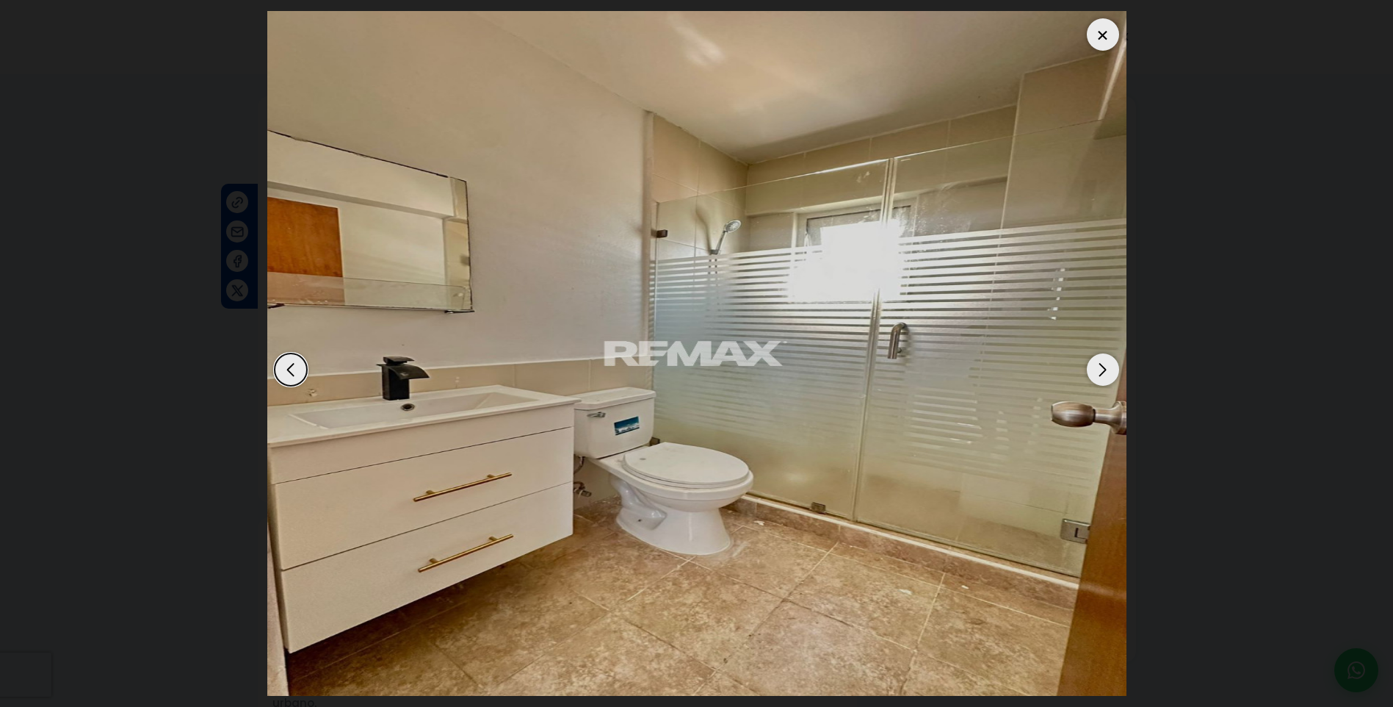
click at [1115, 371] on div "Next slide" at bounding box center [1103, 369] width 32 height 32
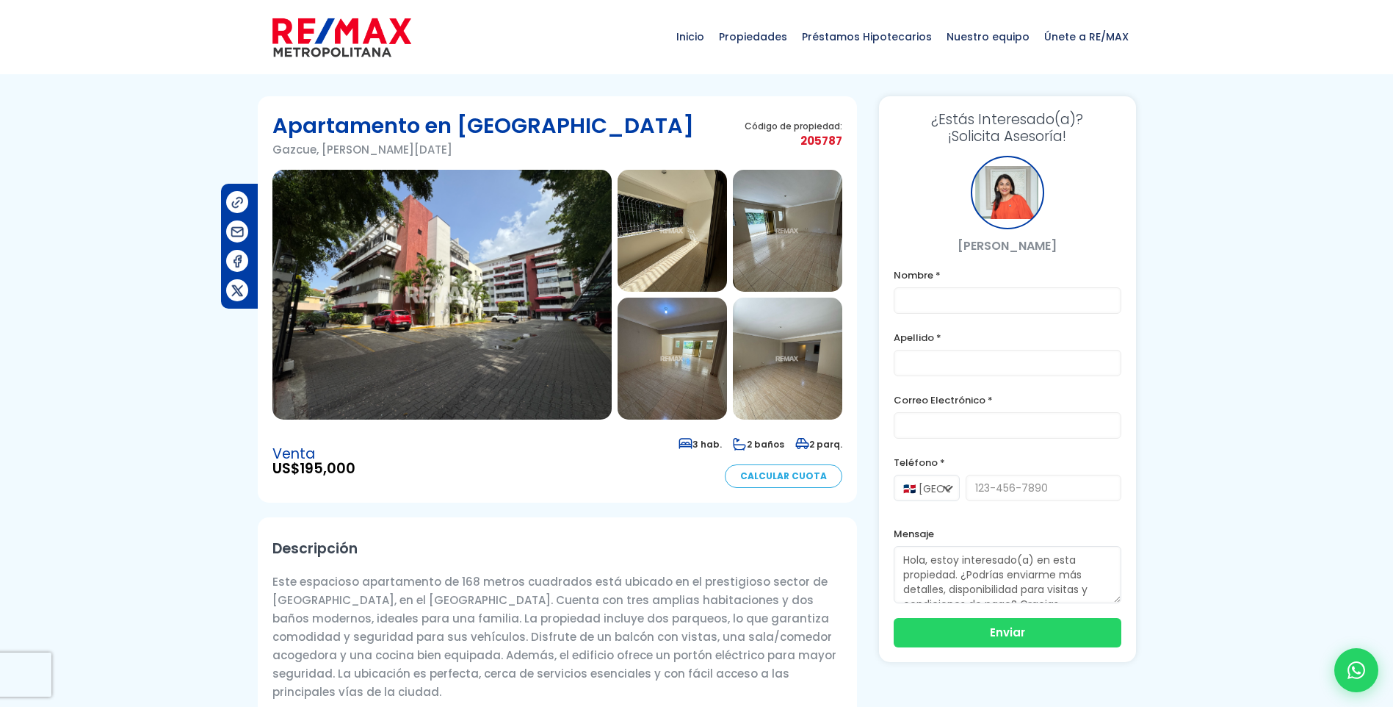
click at [466, 483] on div "Venta US$ 195,000 3 hab. 2 baños 2 parq. Calcular Cuota" at bounding box center [557, 461] width 570 height 54
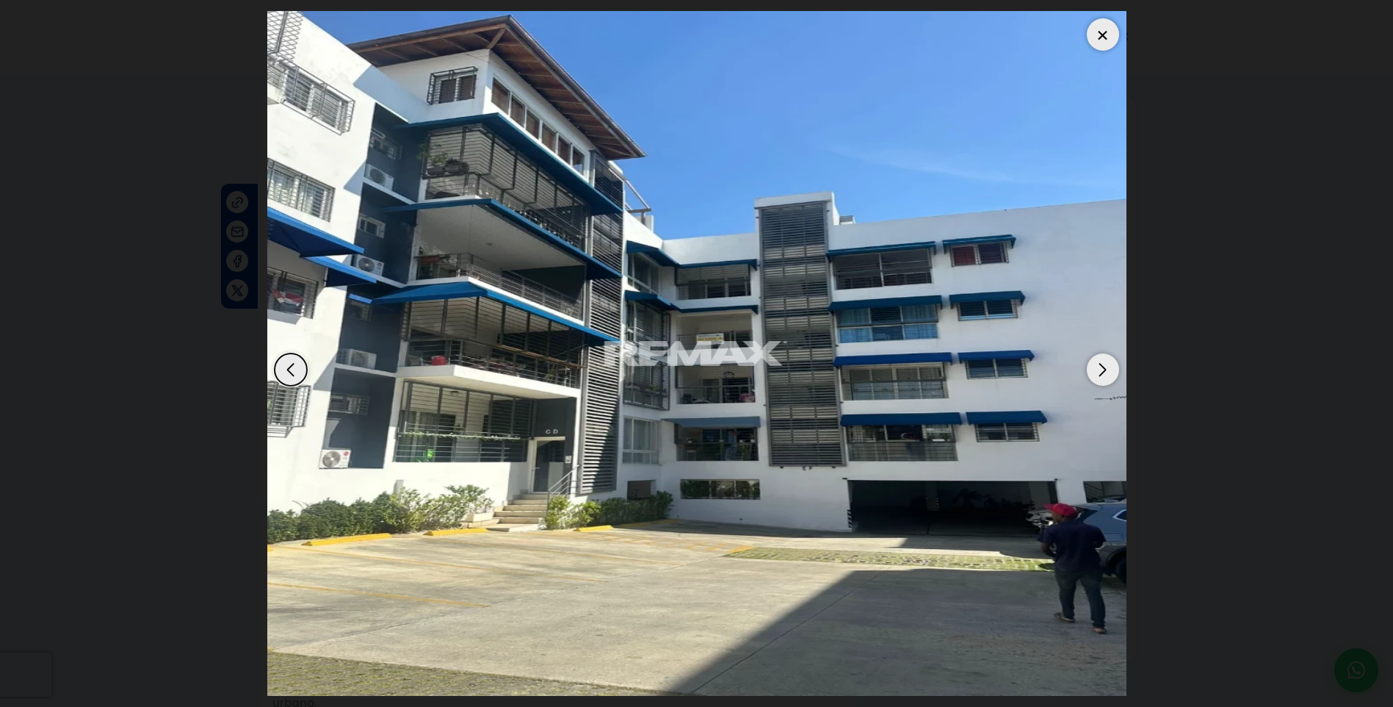
click at [1099, 366] on div "Next slide" at bounding box center [1103, 369] width 32 height 32
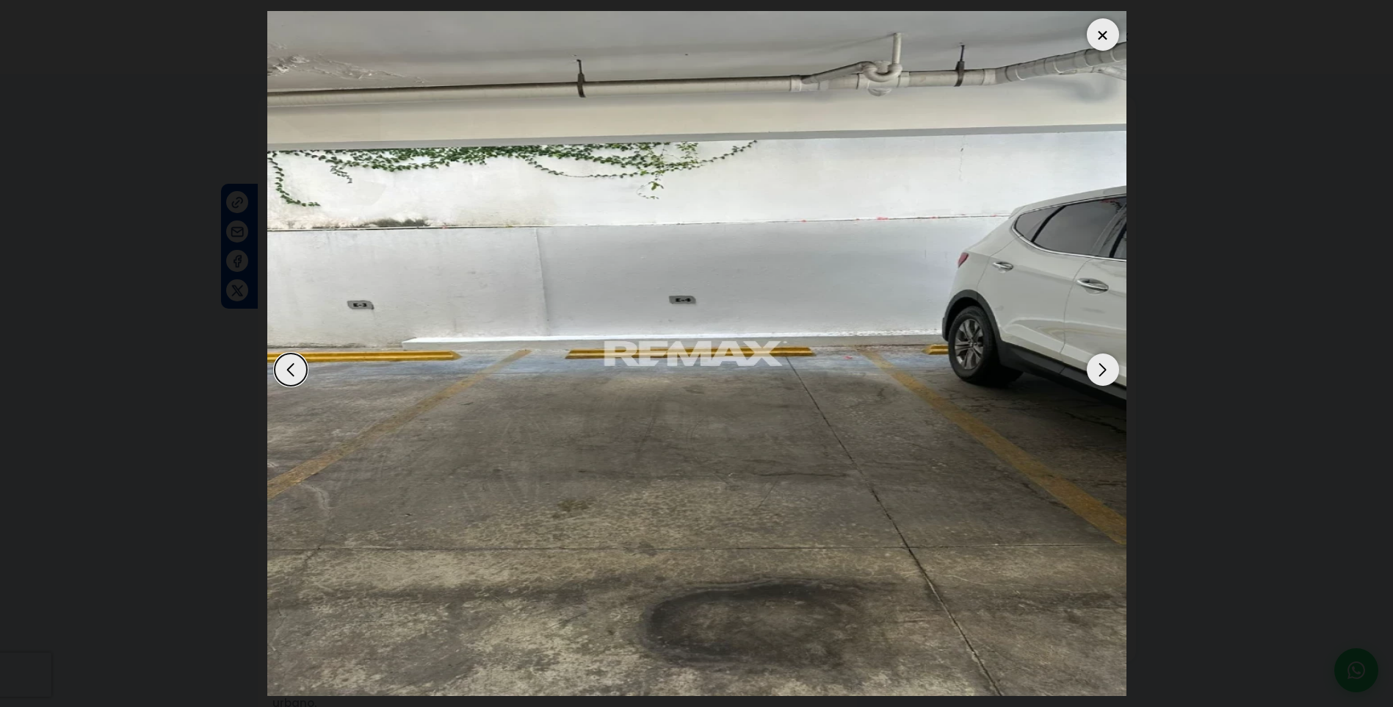
click at [1099, 369] on div "Next slide" at bounding box center [1103, 369] width 32 height 32
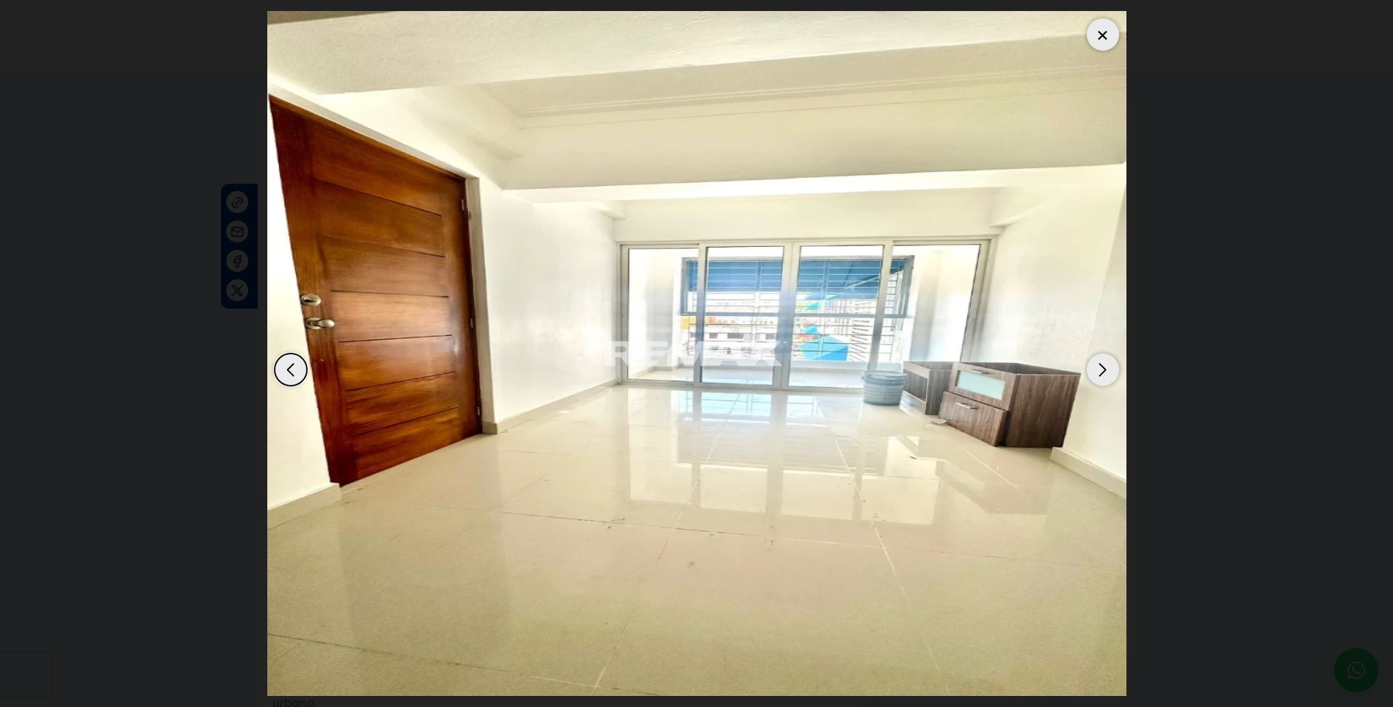
click at [1099, 369] on div "Next slide" at bounding box center [1103, 369] width 32 height 32
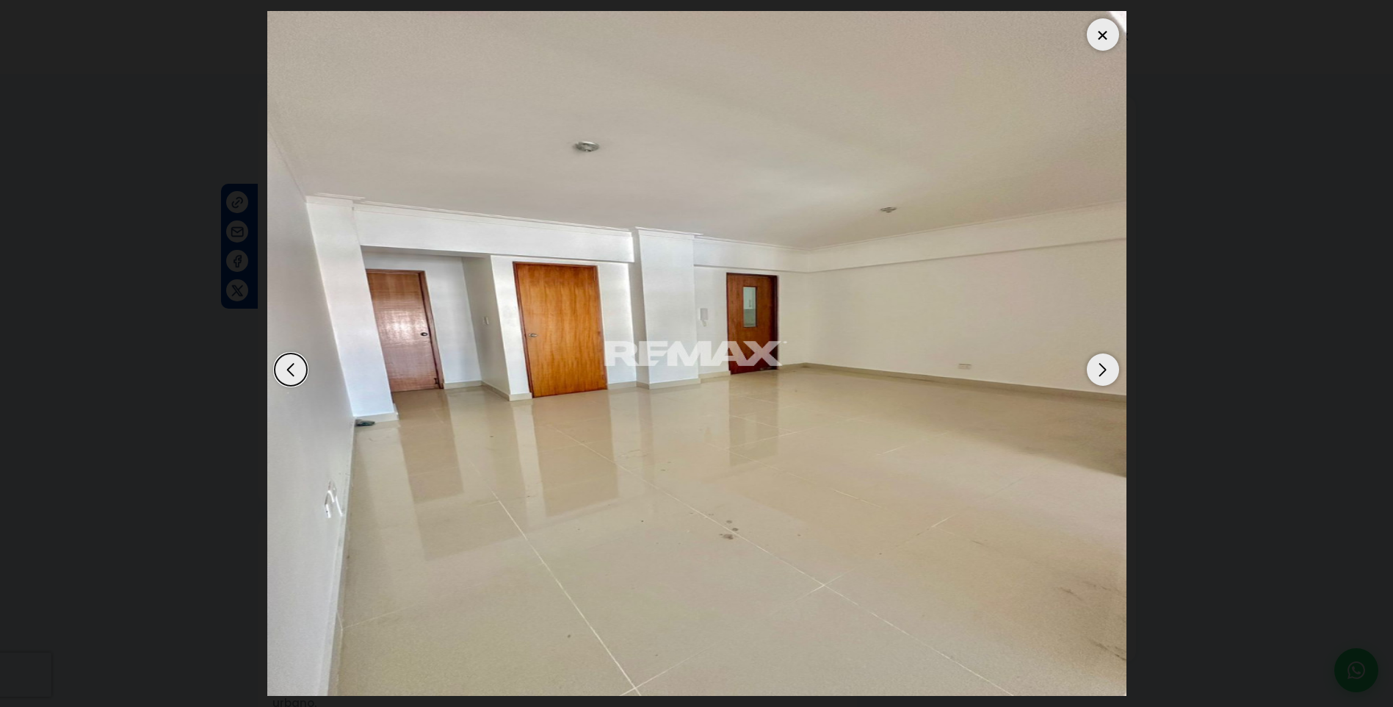
click at [1099, 369] on div "Next slide" at bounding box center [1103, 369] width 32 height 32
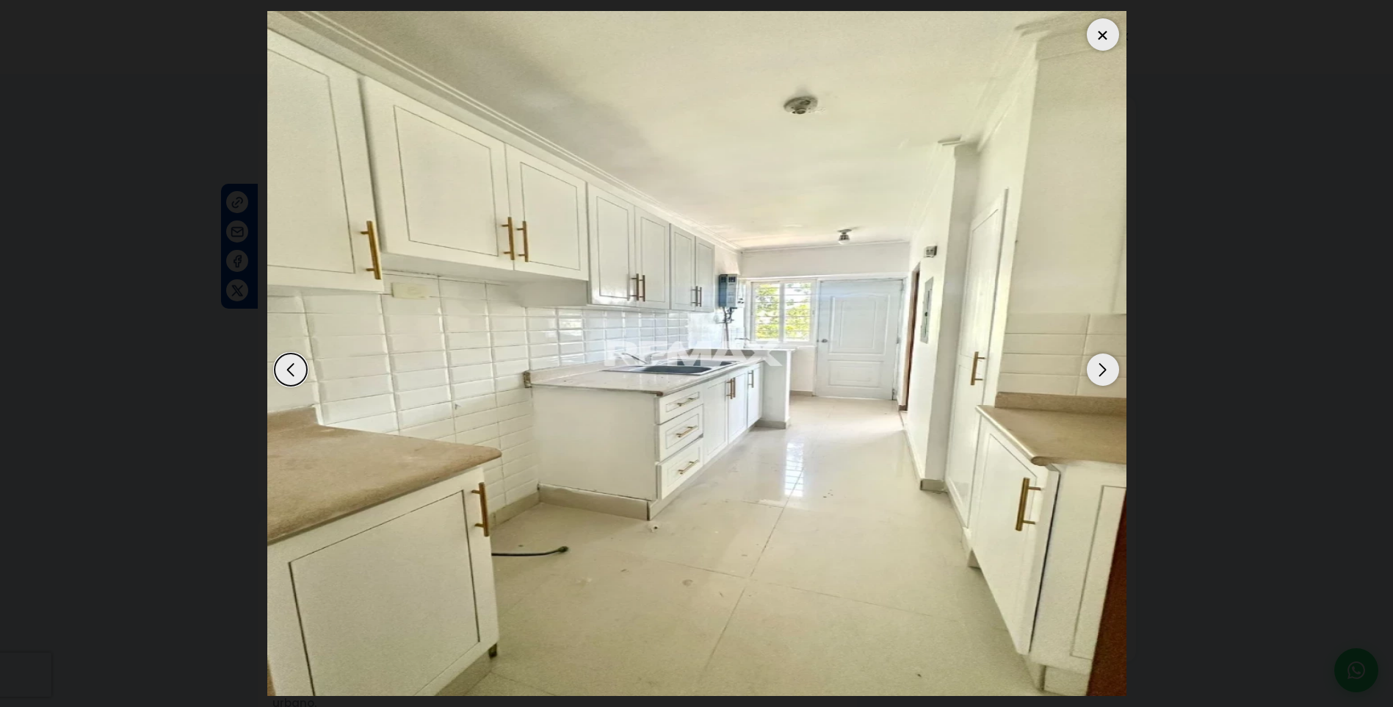
click at [1099, 369] on div "Next slide" at bounding box center [1103, 369] width 32 height 32
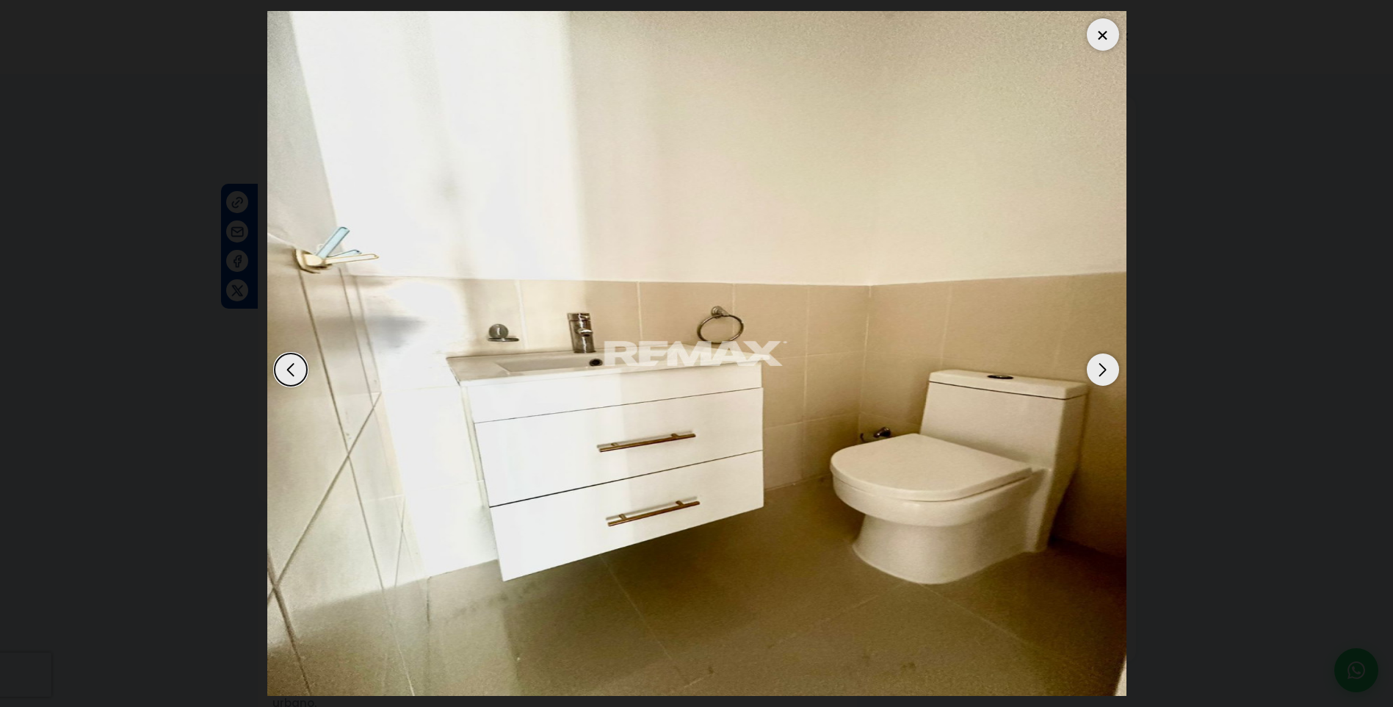
click at [1101, 29] on div at bounding box center [1103, 34] width 32 height 32
